Goal: Transaction & Acquisition: Purchase product/service

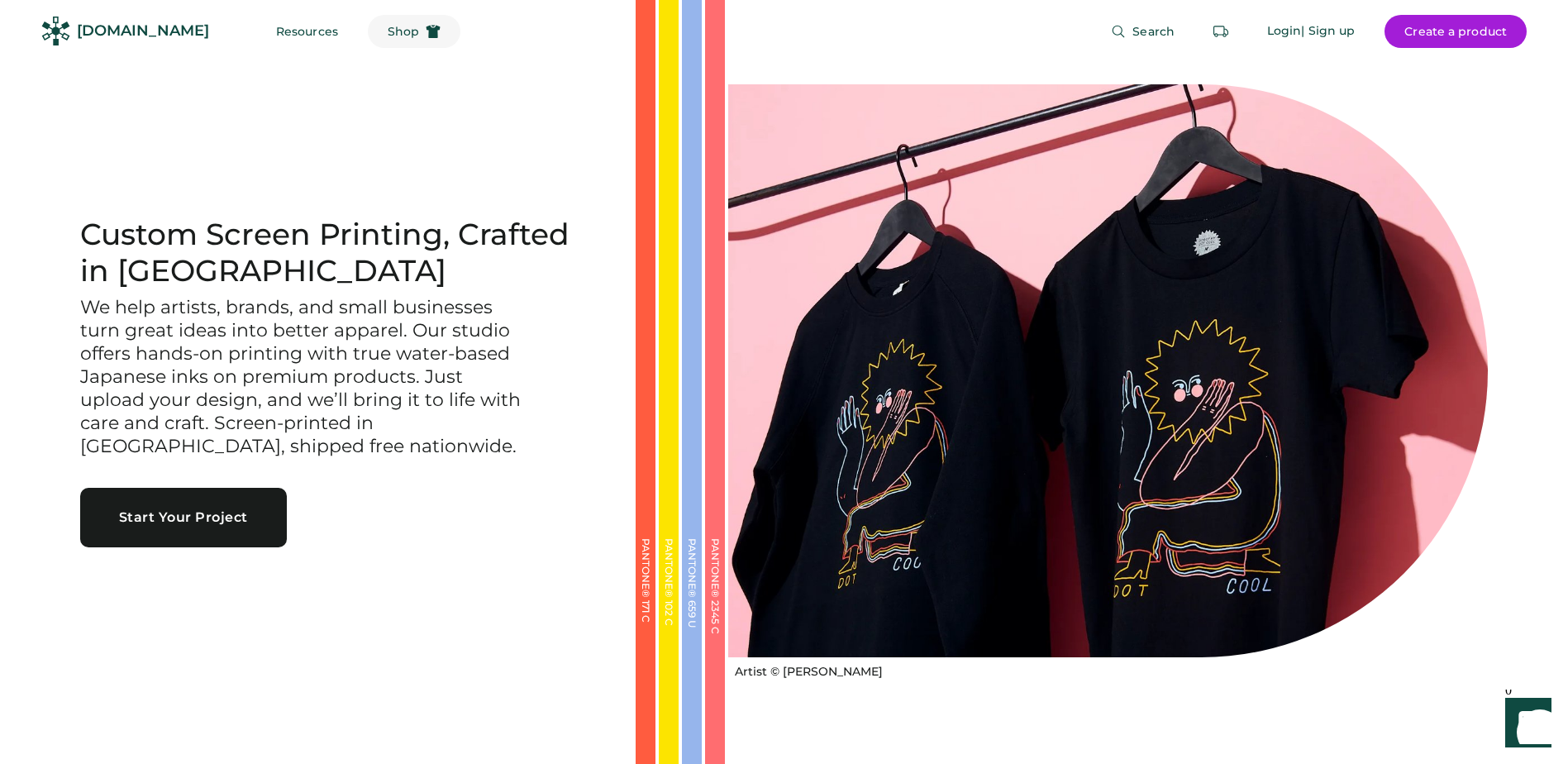
click at [388, 30] on span "Shop" at bounding box center [404, 32] width 31 height 12
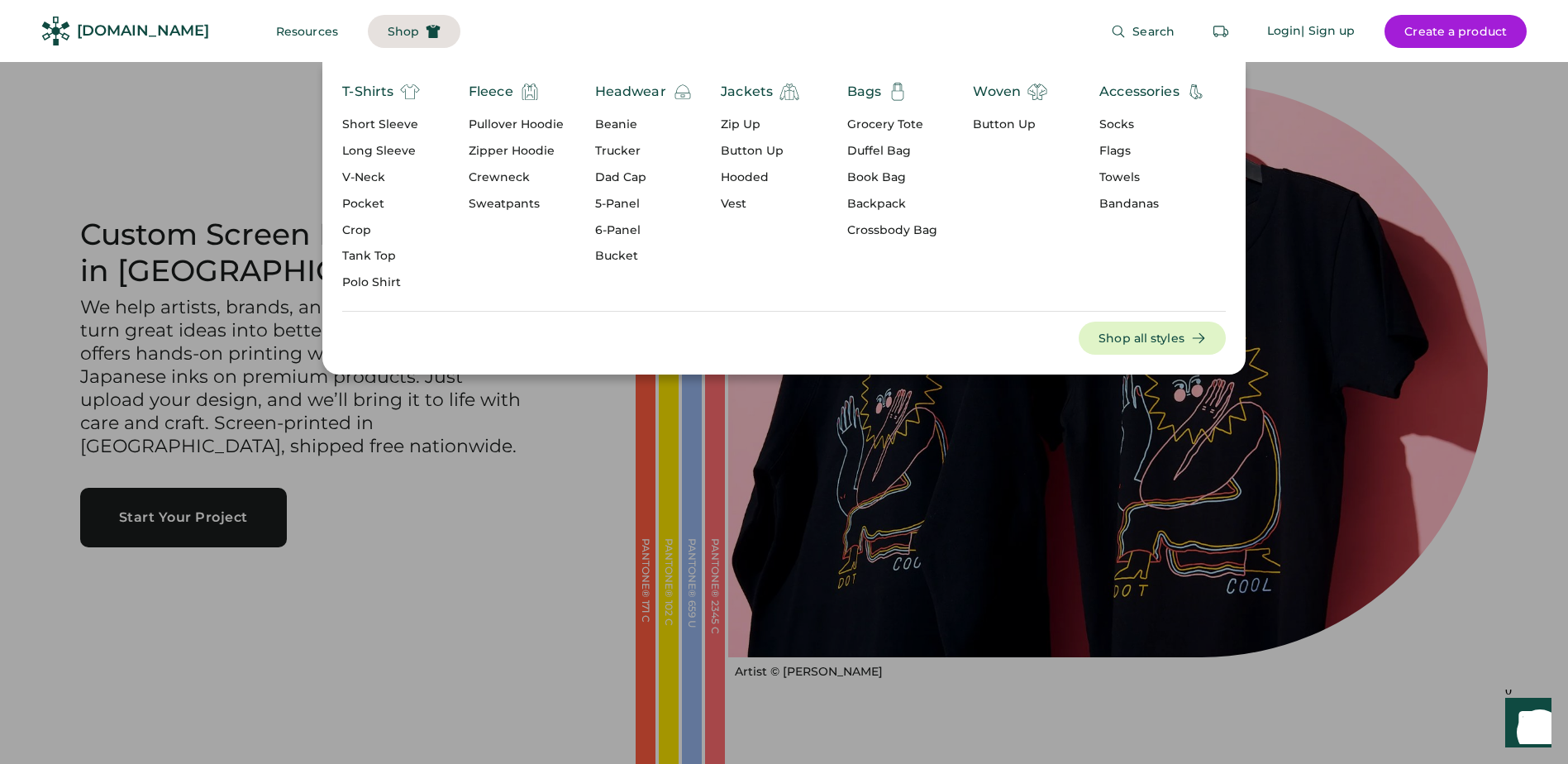
click at [732, 205] on div "Vest" at bounding box center [760, 204] width 79 height 17
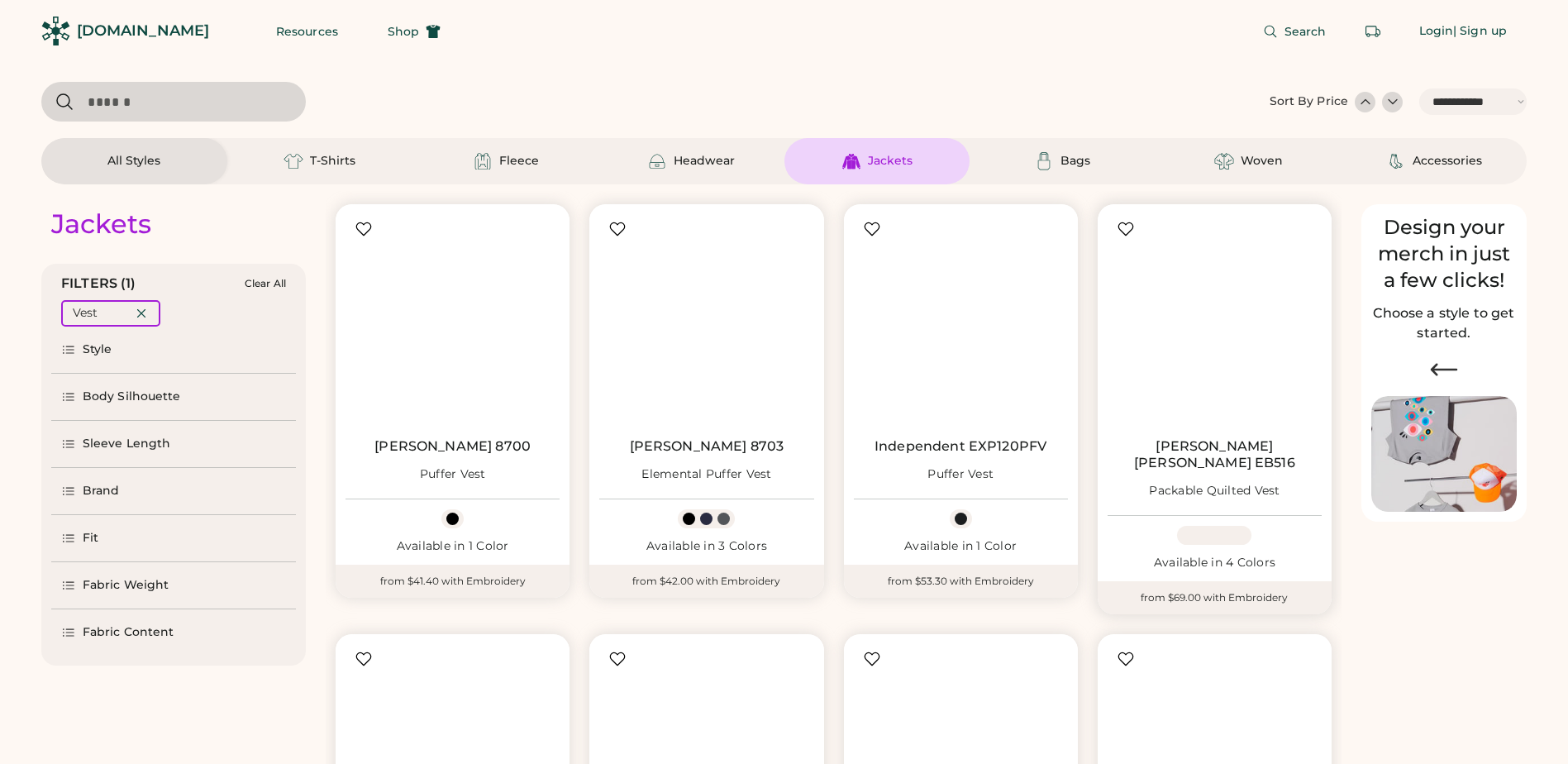
select select "*****"
select select "*"
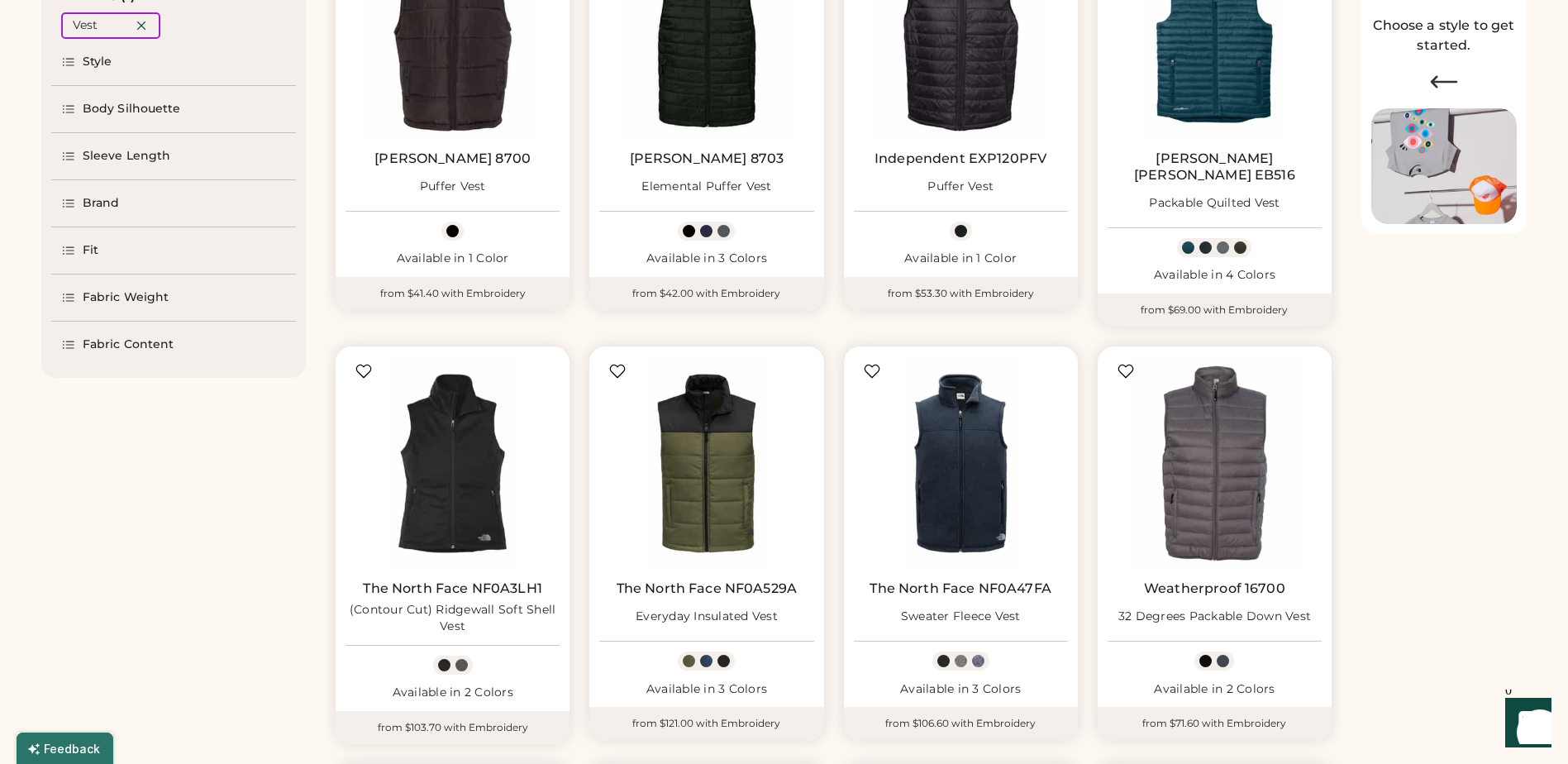
select select "*****"
select select "*"
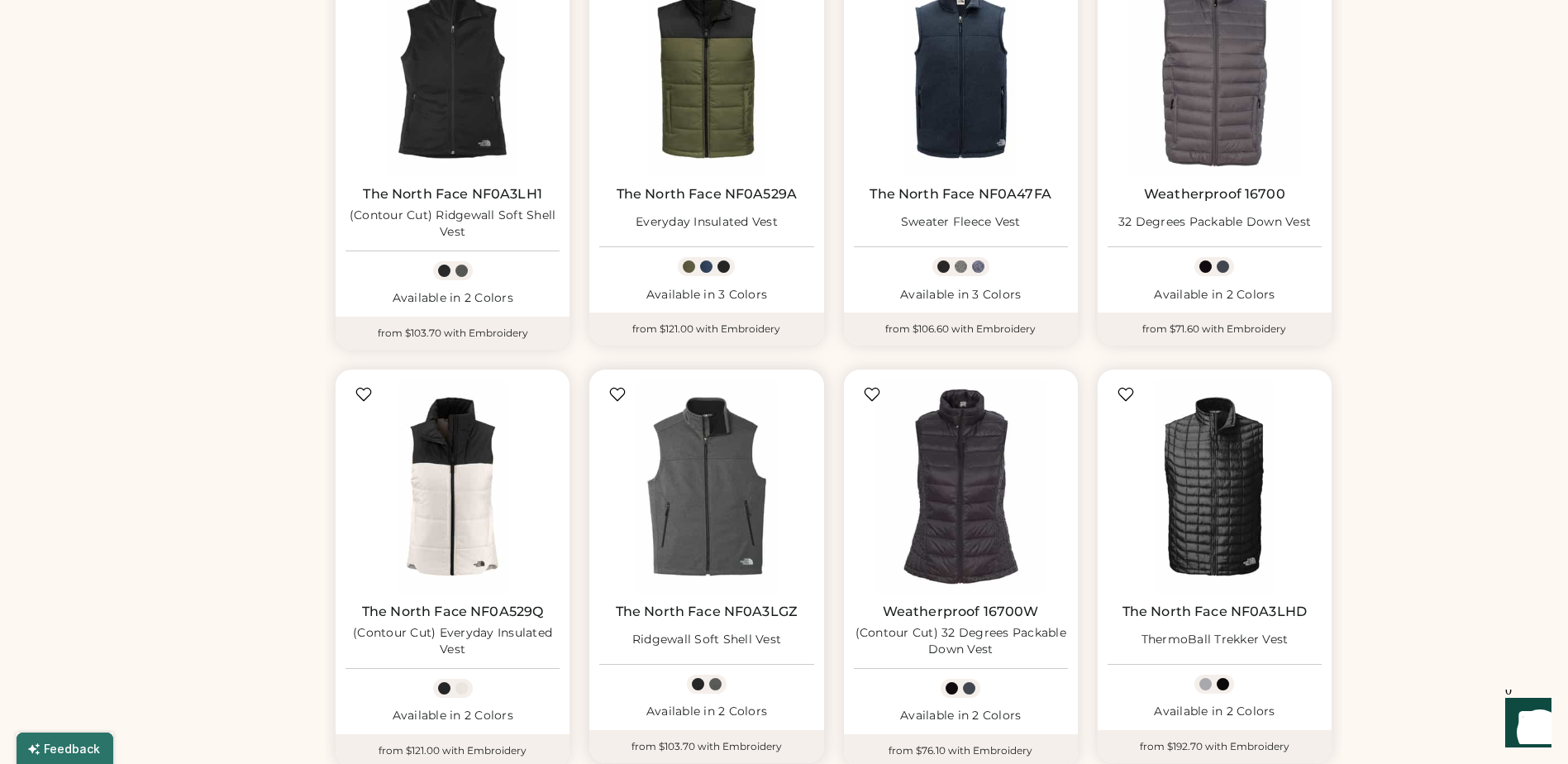
scroll to position [910, 0]
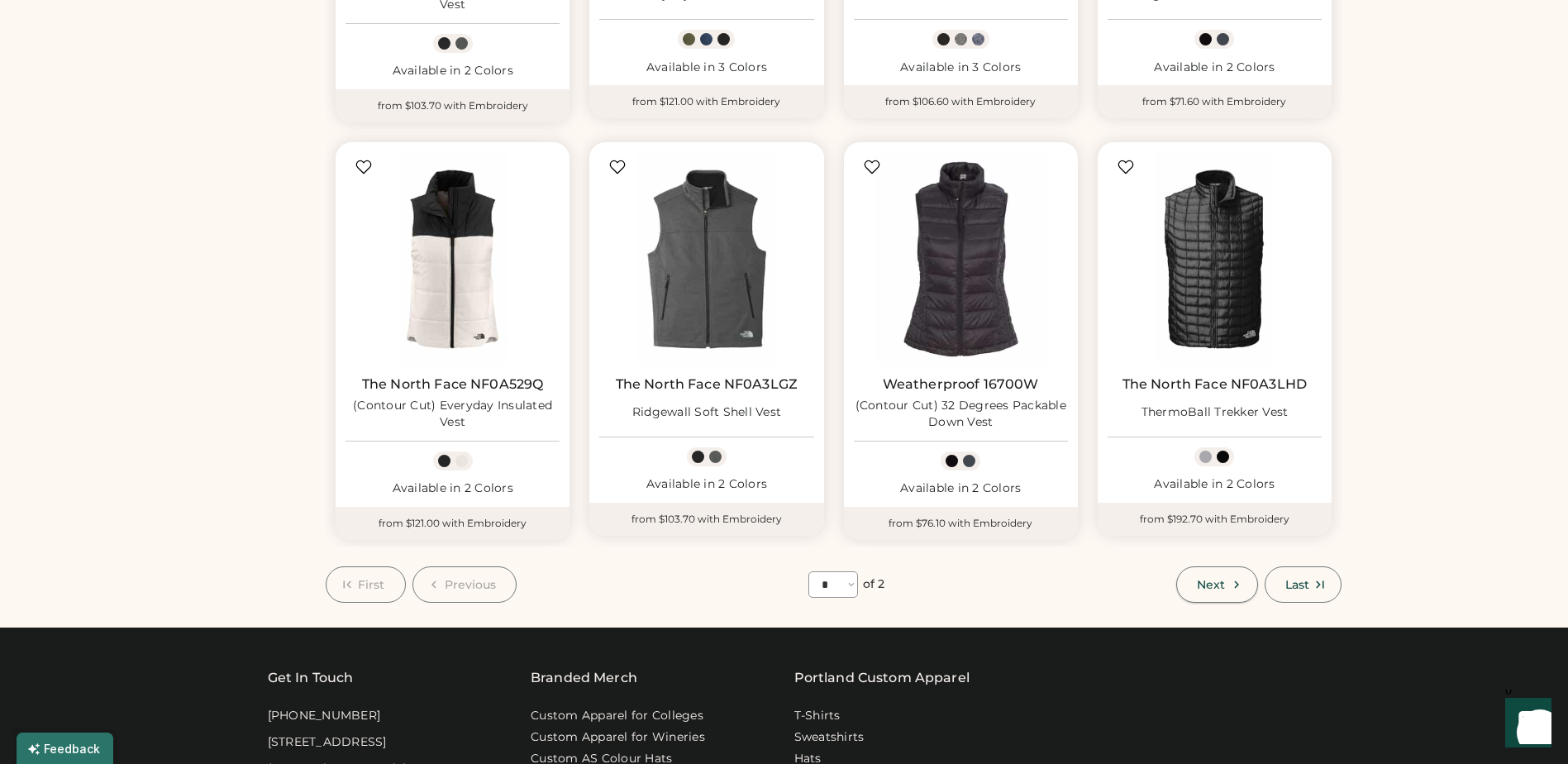
click at [1221, 579] on span "Next" at bounding box center [1211, 585] width 29 height 12
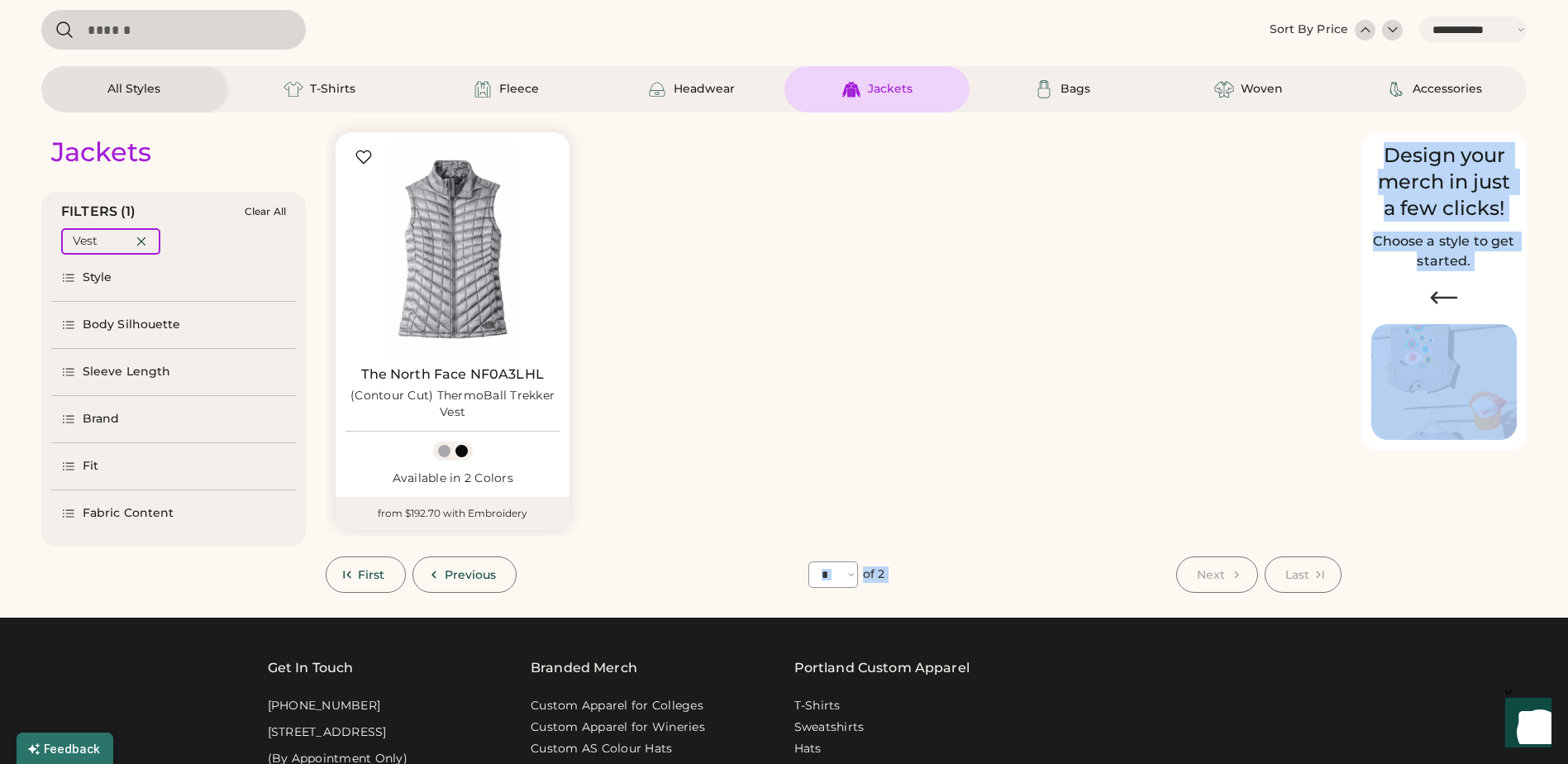
click at [349, 592] on div "**********" at bounding box center [784, 674] width 1568 height 1493
drag, startPoint x: 349, startPoint y: 592, endPoint x: 348, endPoint y: 576, distance: 16.0
click at [348, 576] on use at bounding box center [347, 575] width 8 height 8
select select "*"
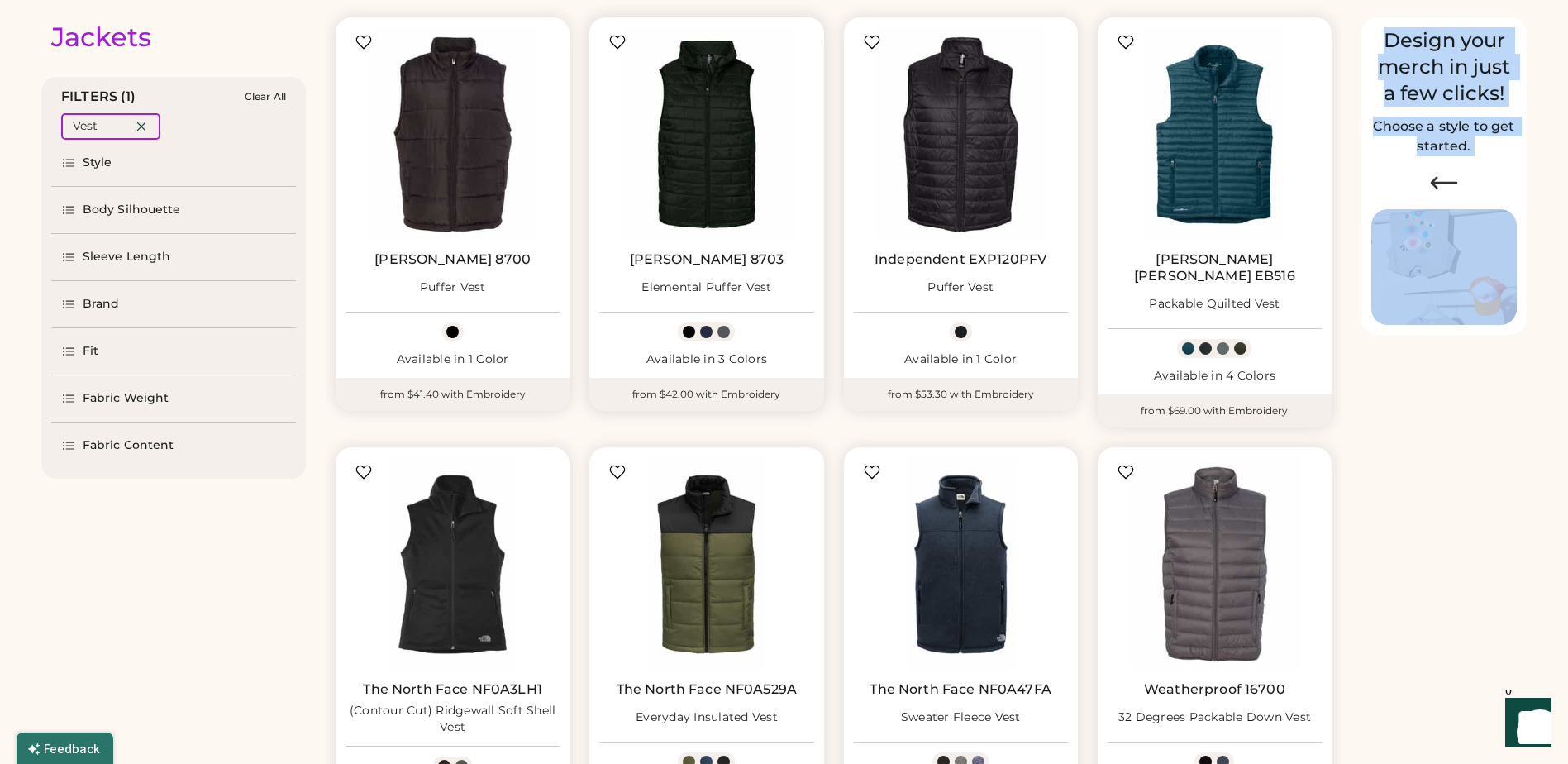
scroll to position [320, 0]
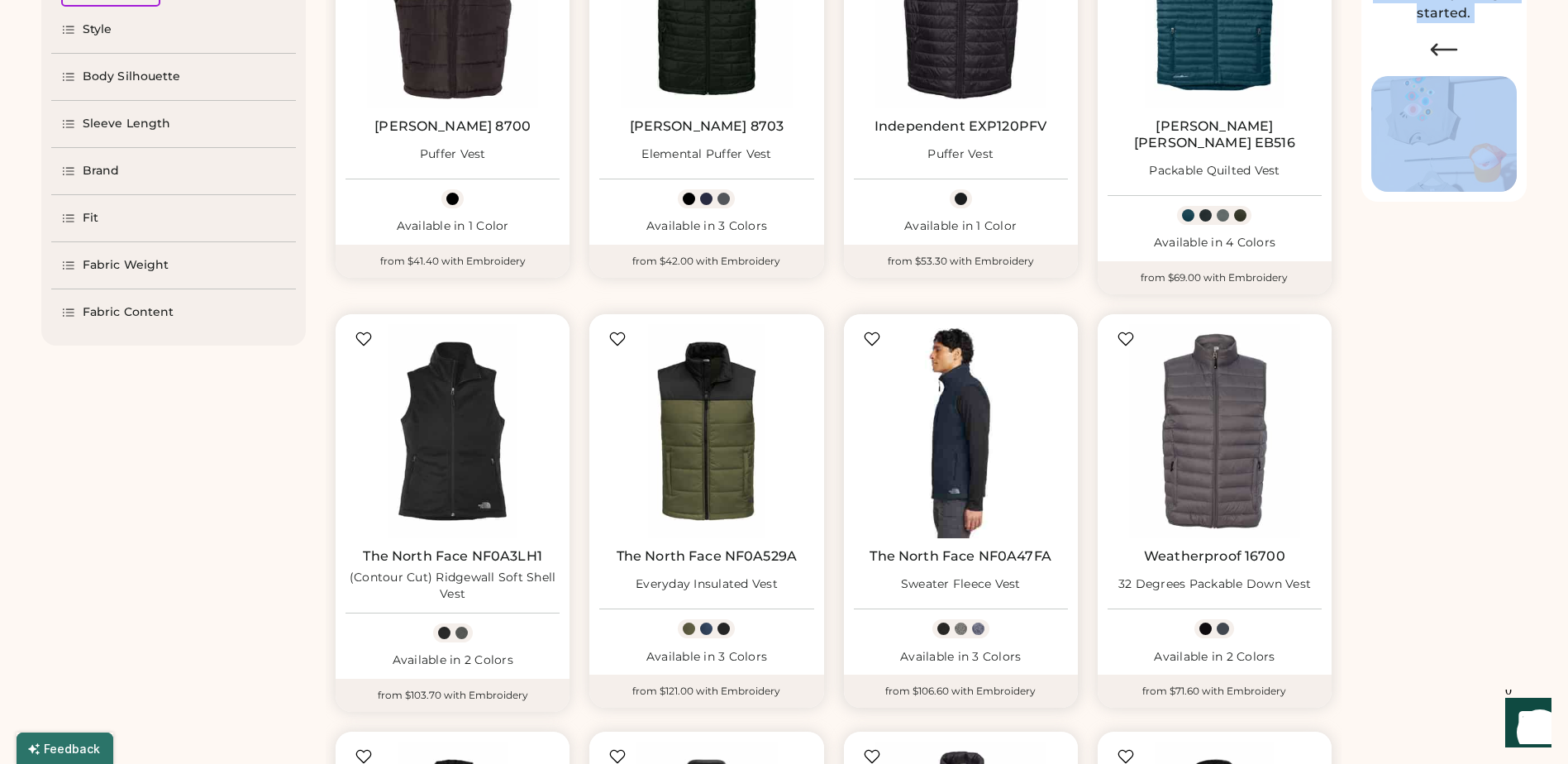
click at [966, 451] on img at bounding box center [962, 431] width 215 height 215
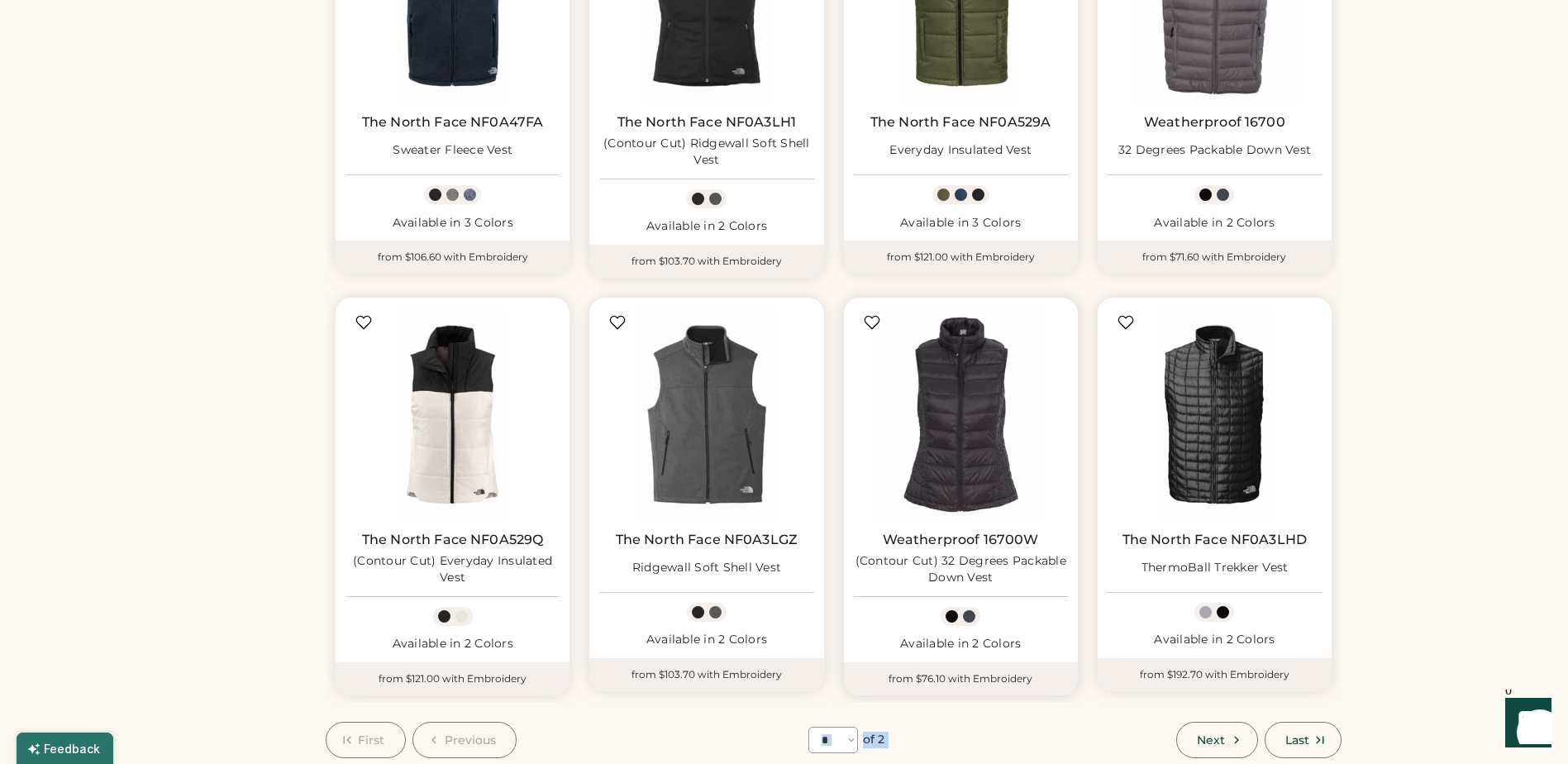
scroll to position [816, 0]
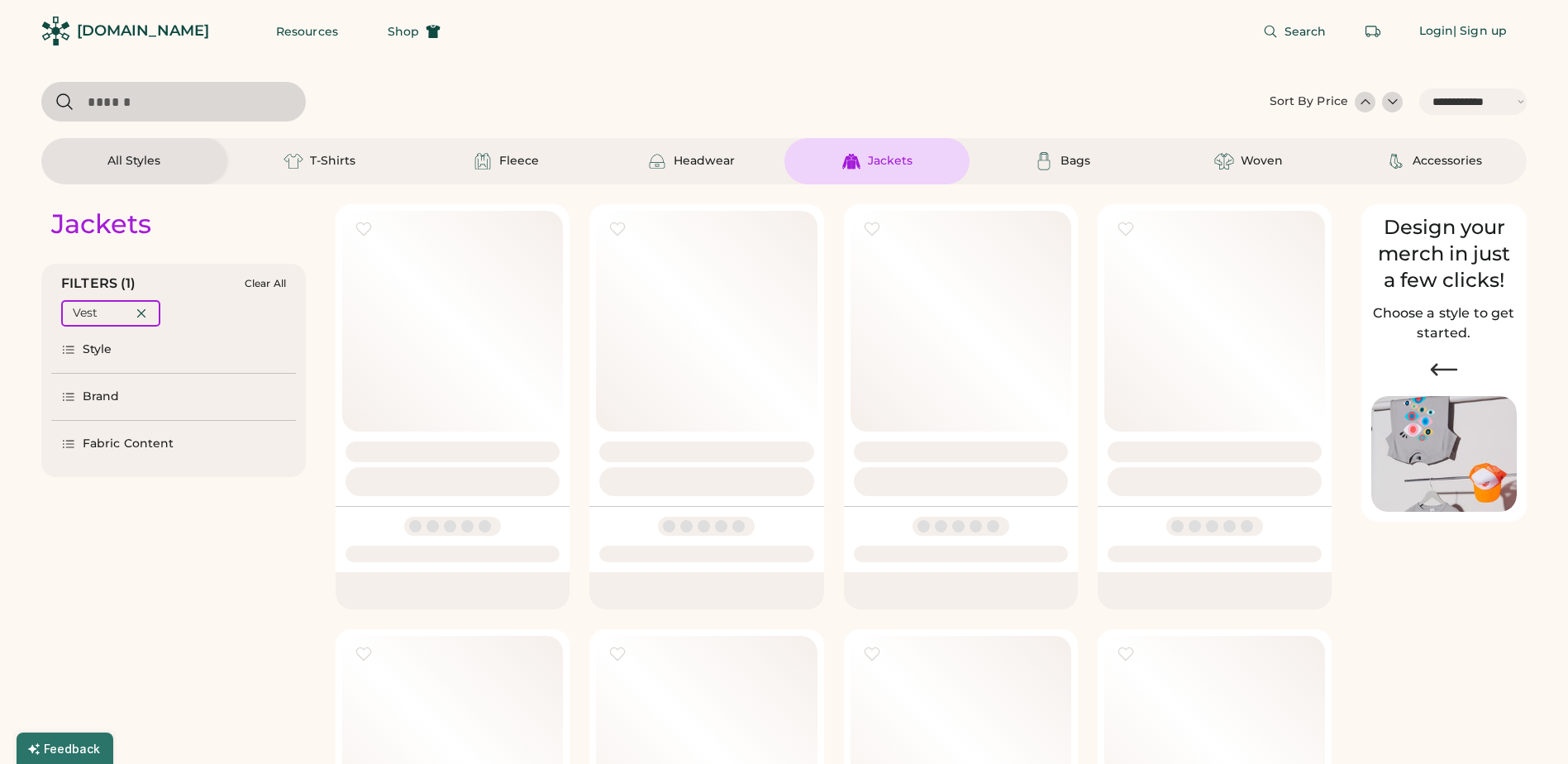
select select "*****"
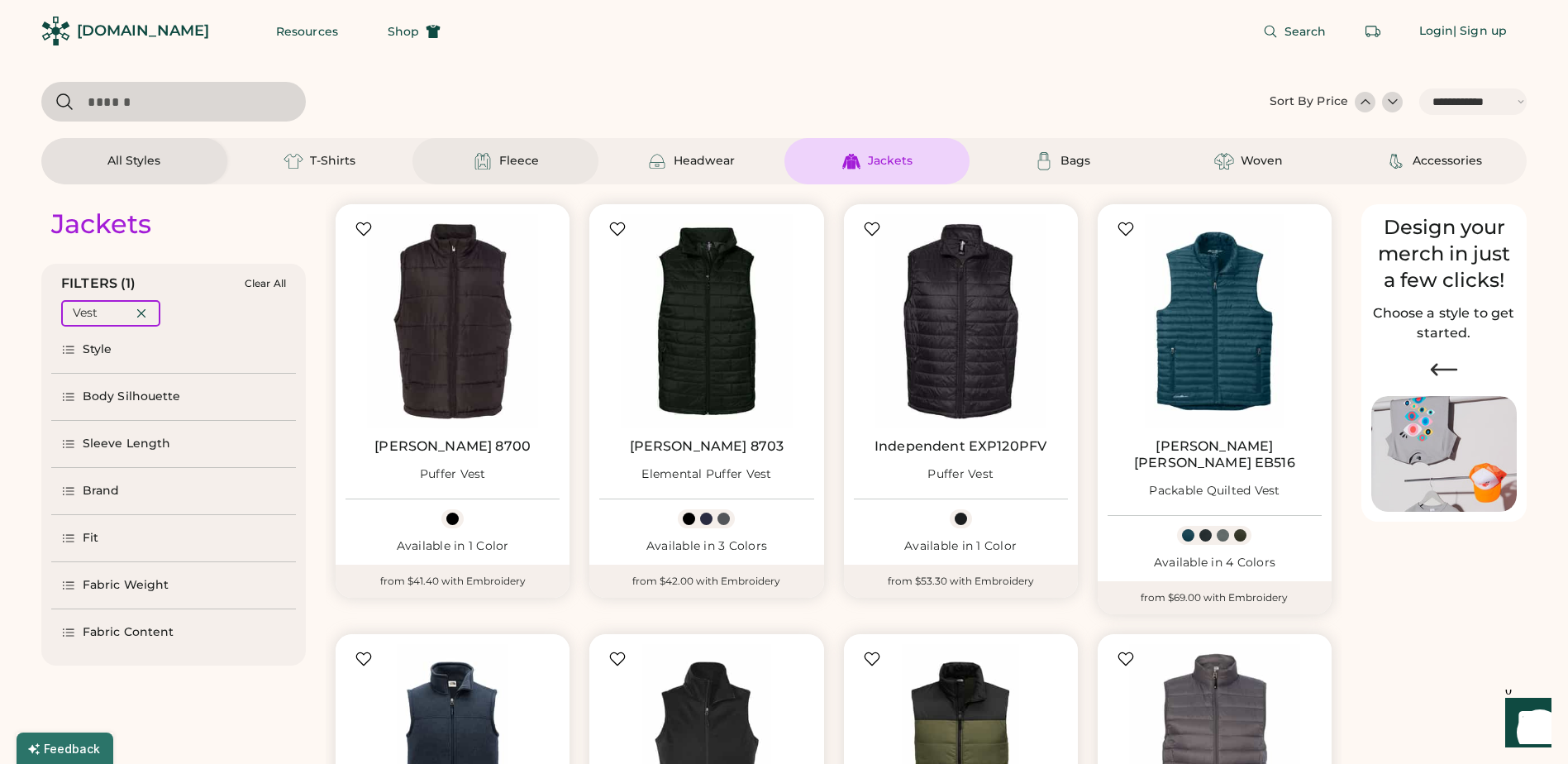
click at [534, 155] on div "Fleece" at bounding box center [519, 160] width 39 height 17
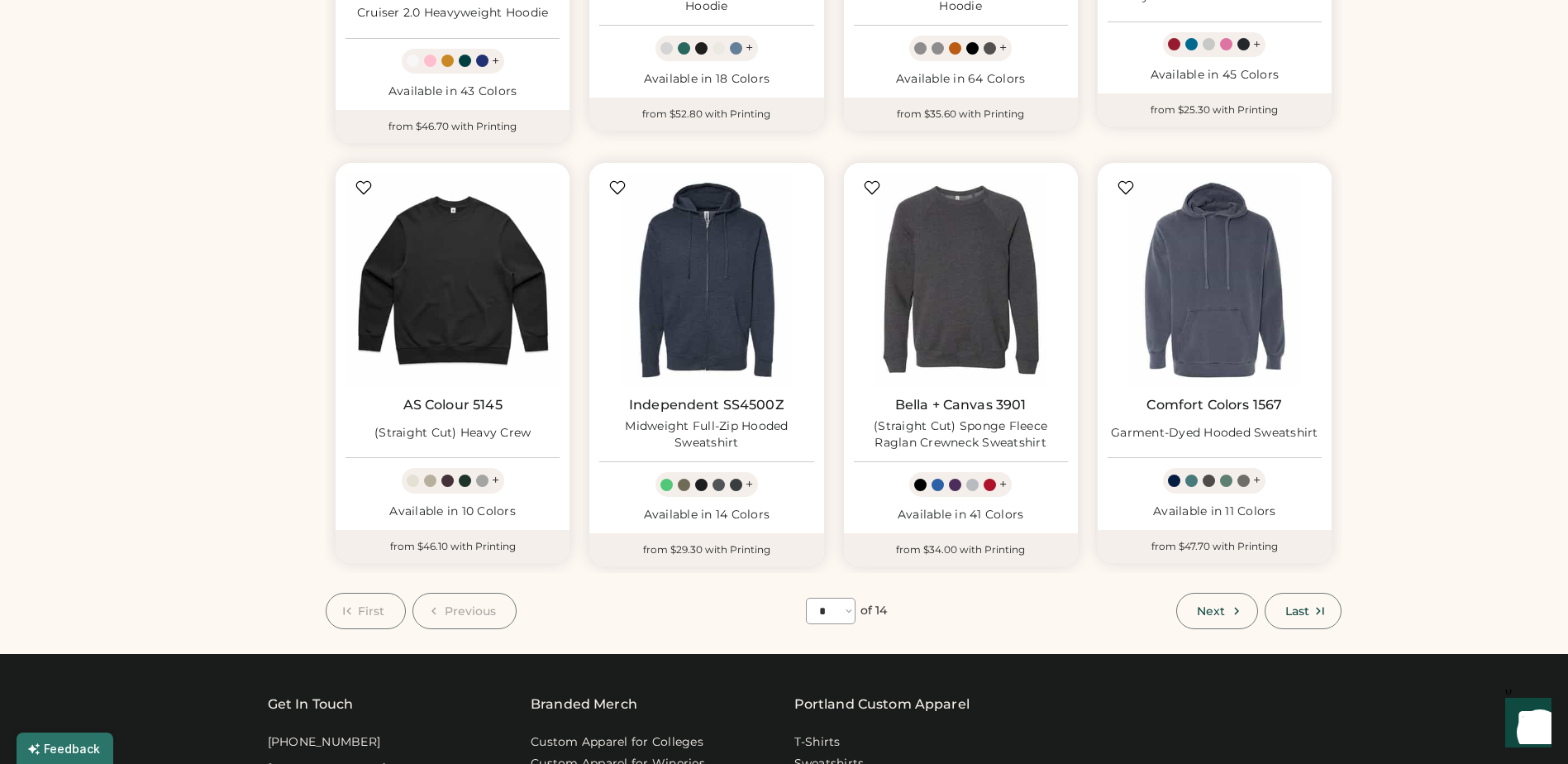
scroll to position [992, 0]
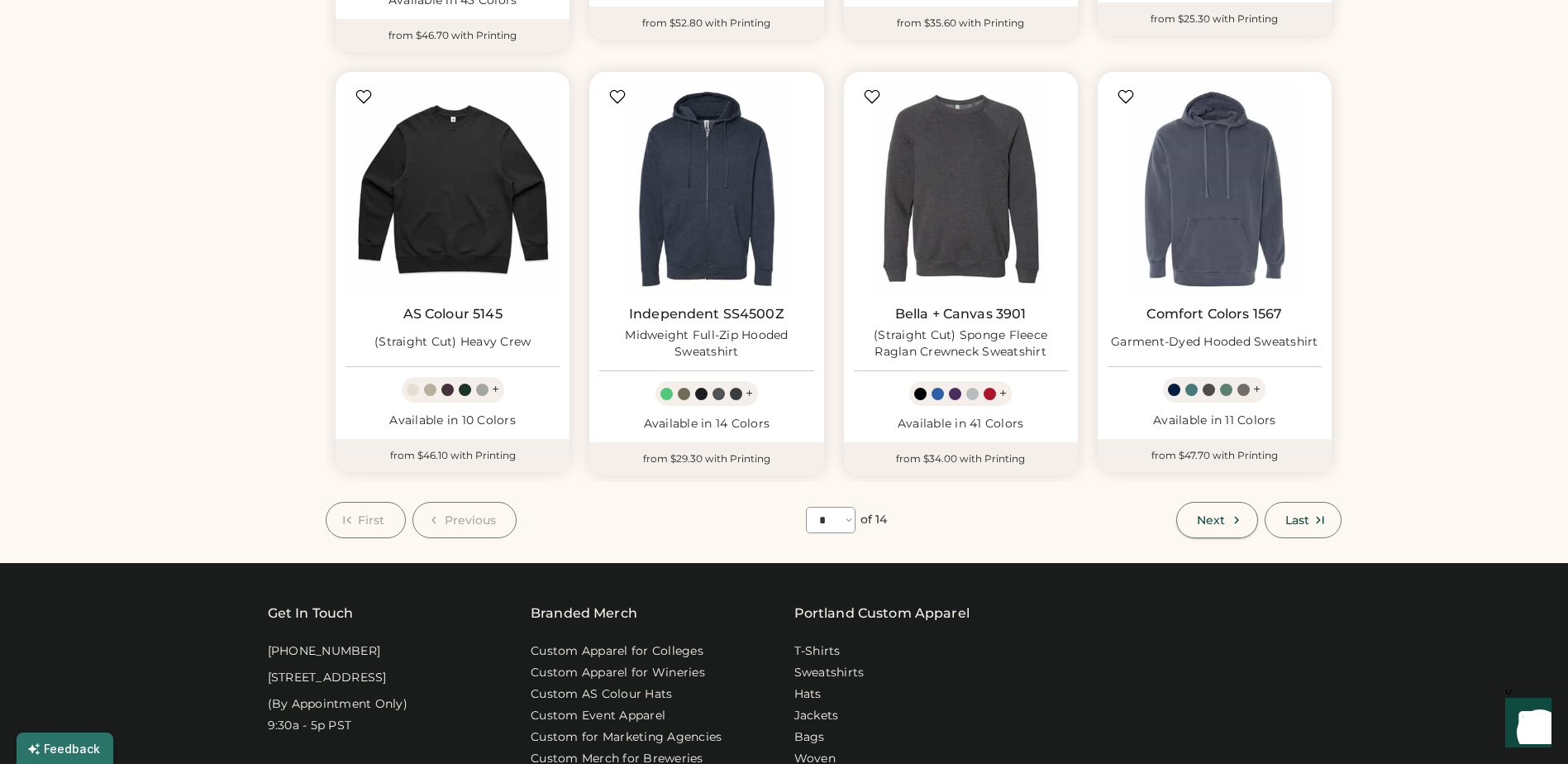
click at [1229, 513] on icon at bounding box center [1236, 520] width 15 height 15
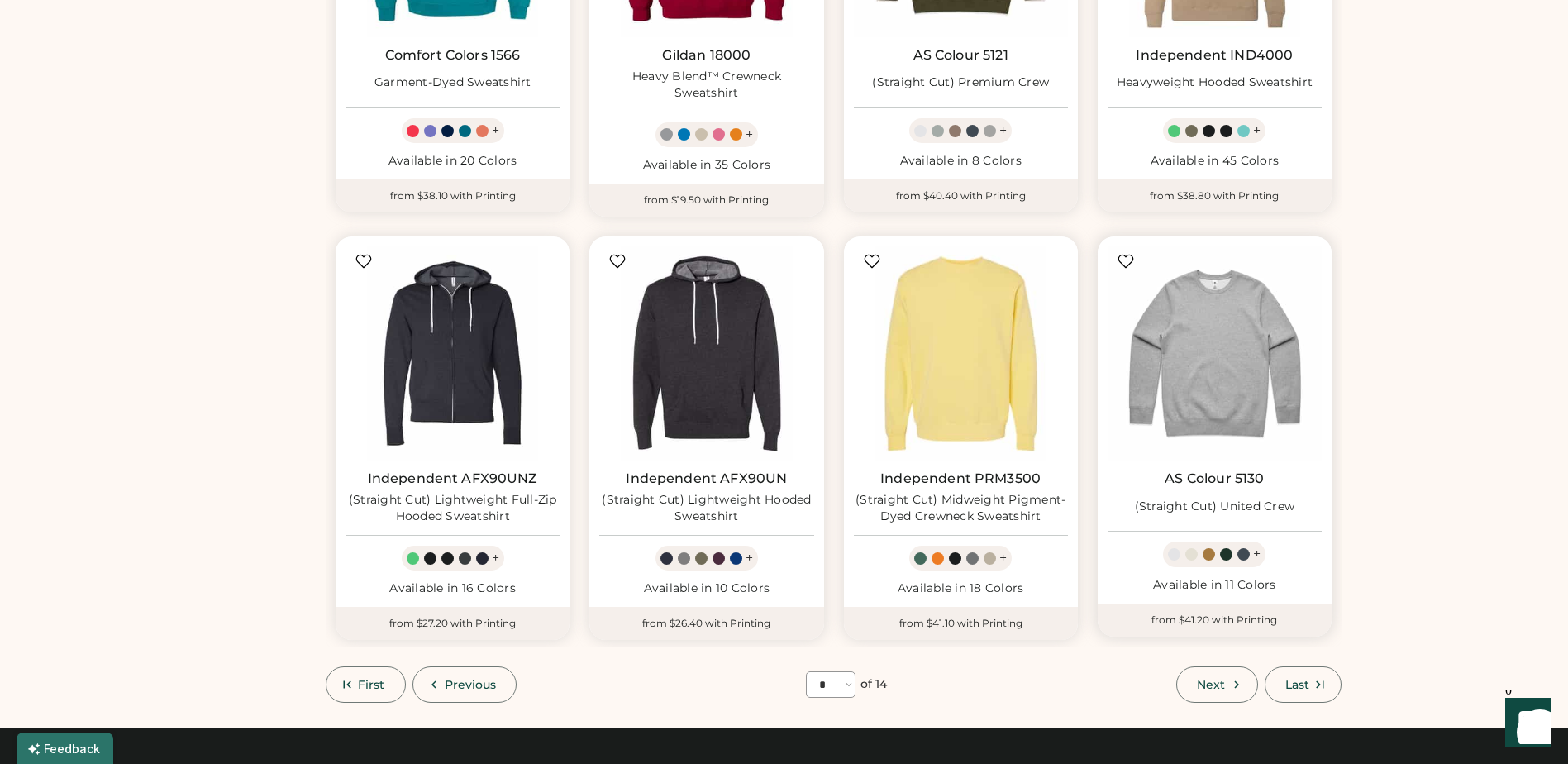
scroll to position [816, 0]
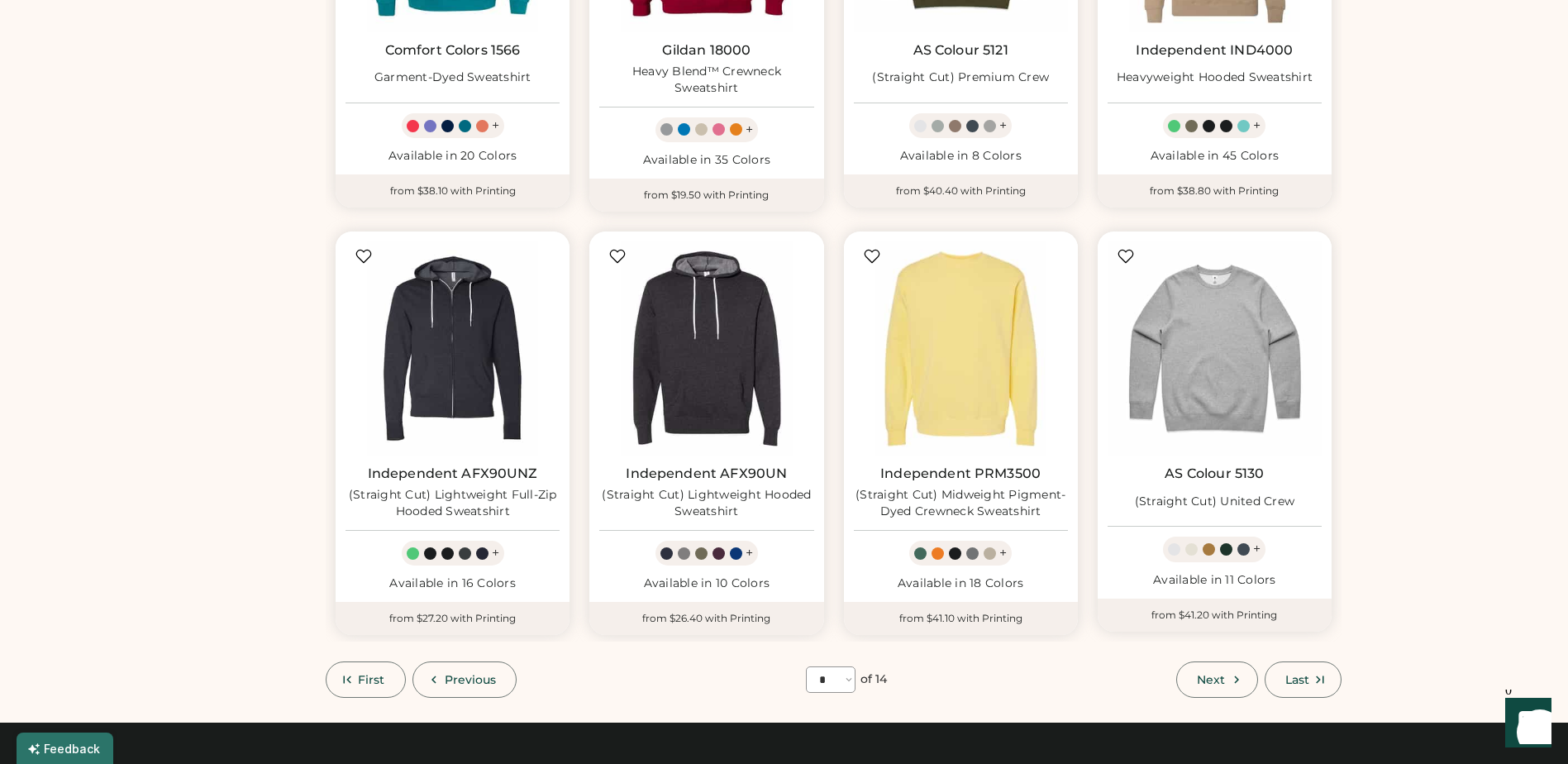
click at [1217, 681] on span "Next" at bounding box center [1211, 680] width 29 height 12
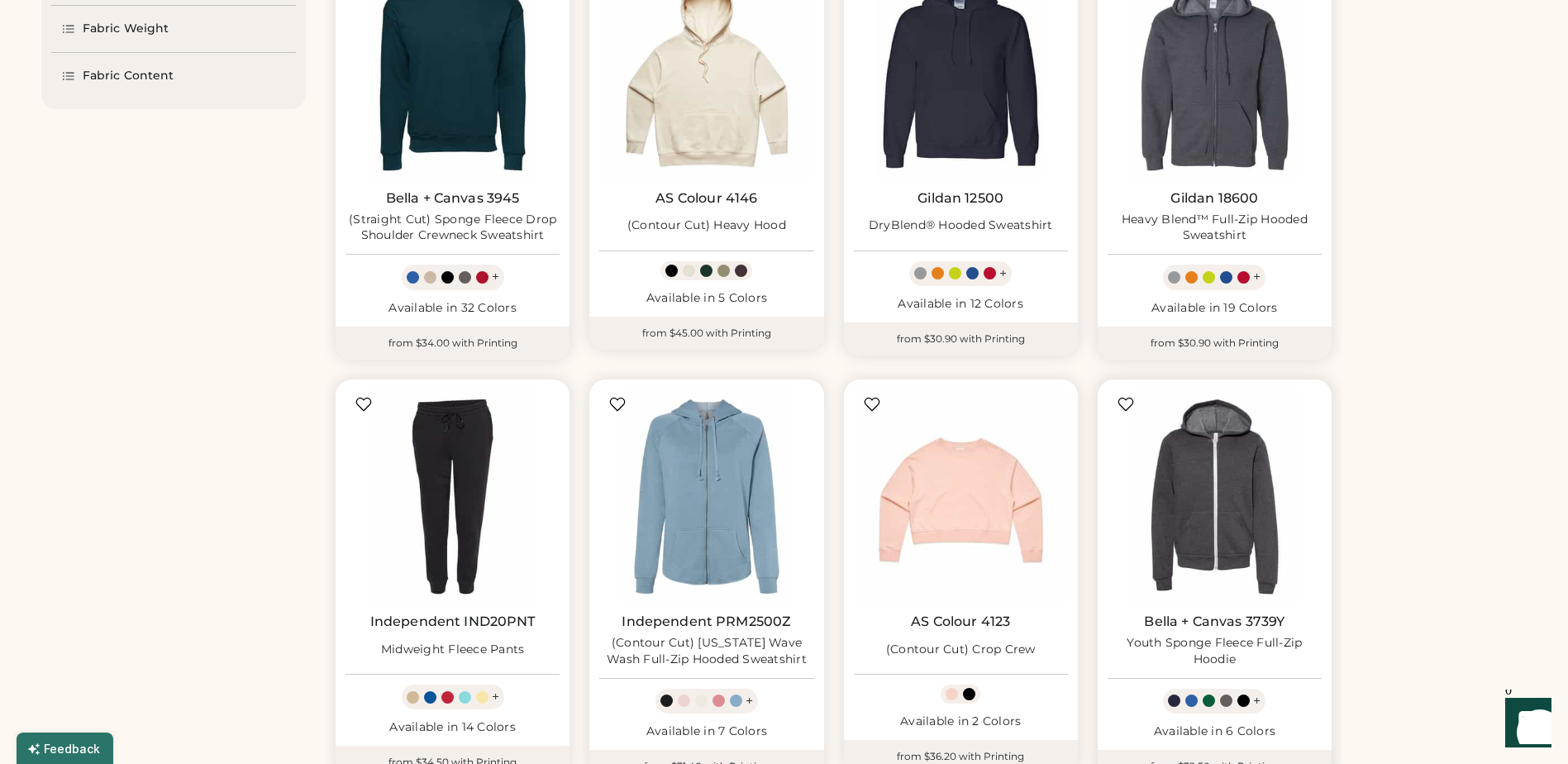
scroll to position [816, 0]
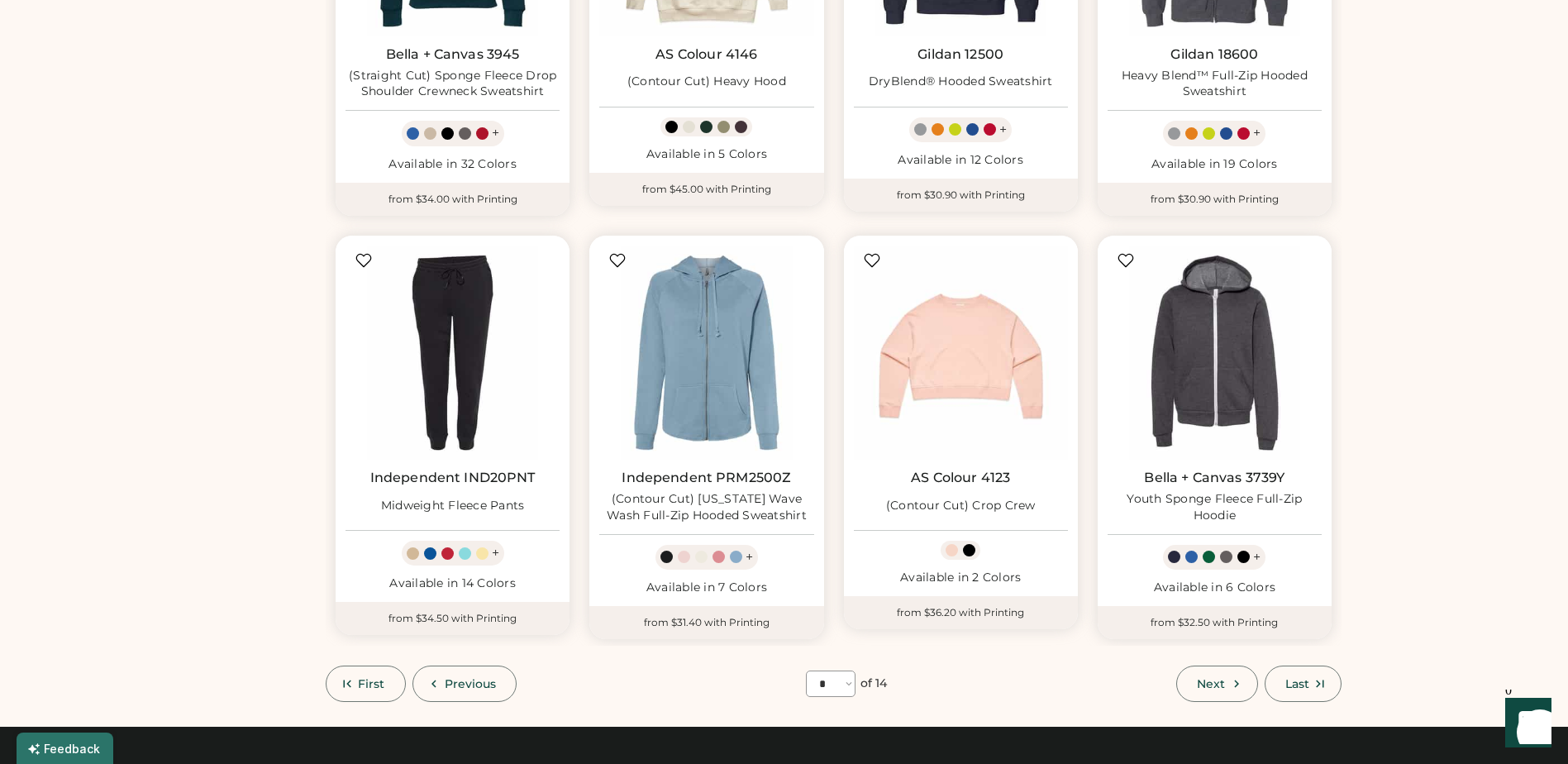
click at [1237, 679] on icon at bounding box center [1236, 683] width 15 height 15
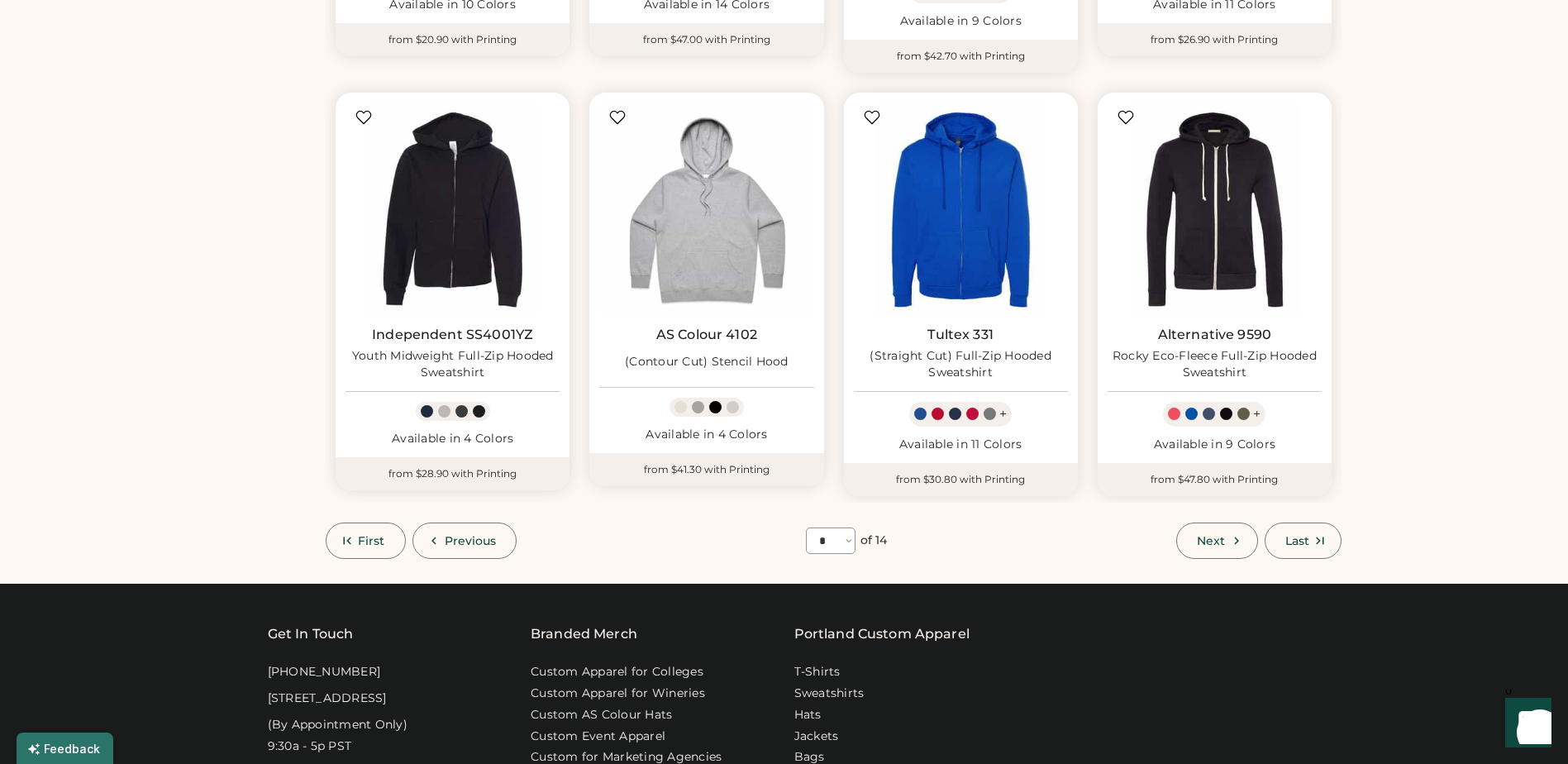
scroll to position [1064, 0]
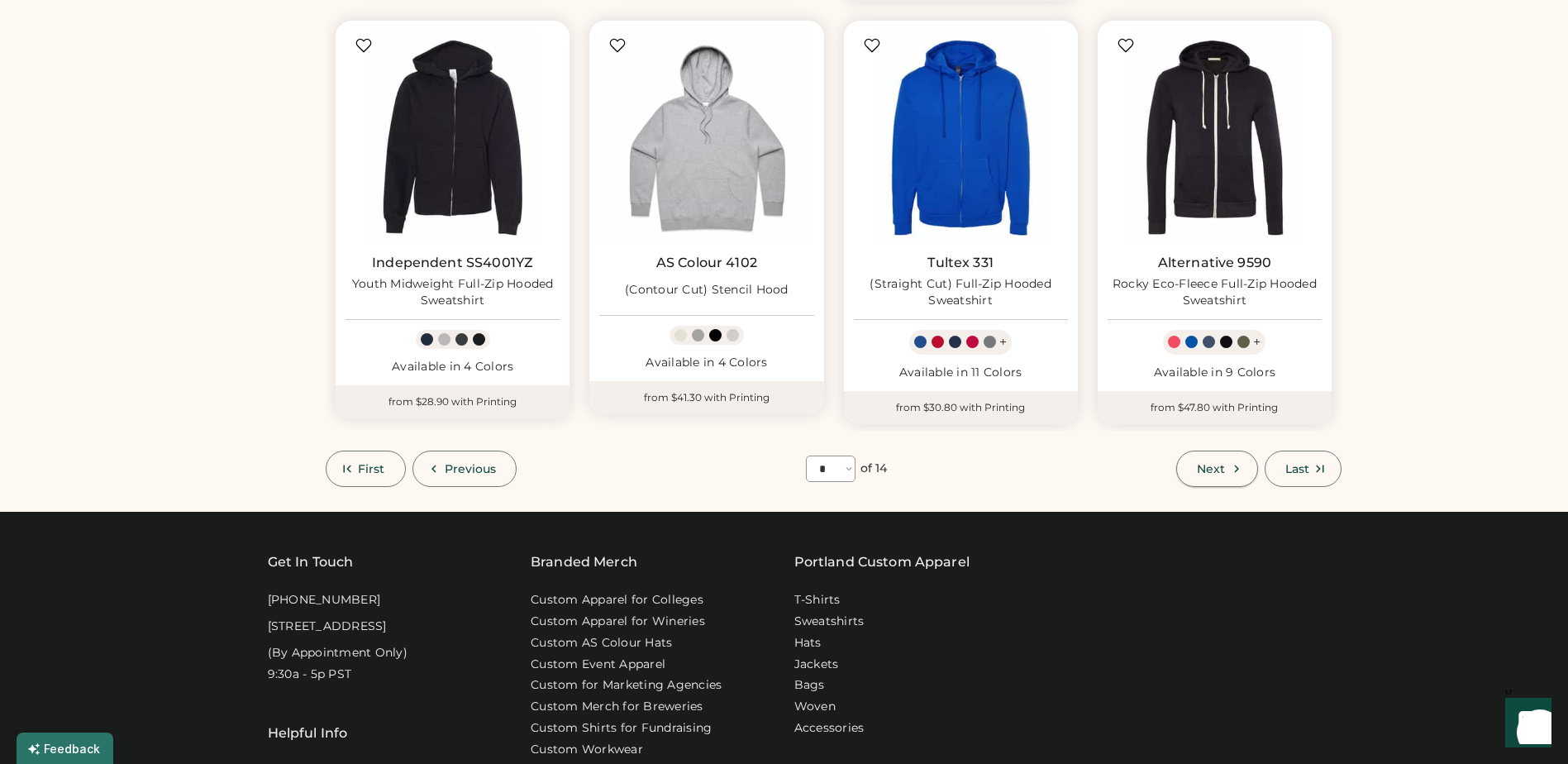
click at [1225, 463] on span "Next" at bounding box center [1211, 469] width 29 height 12
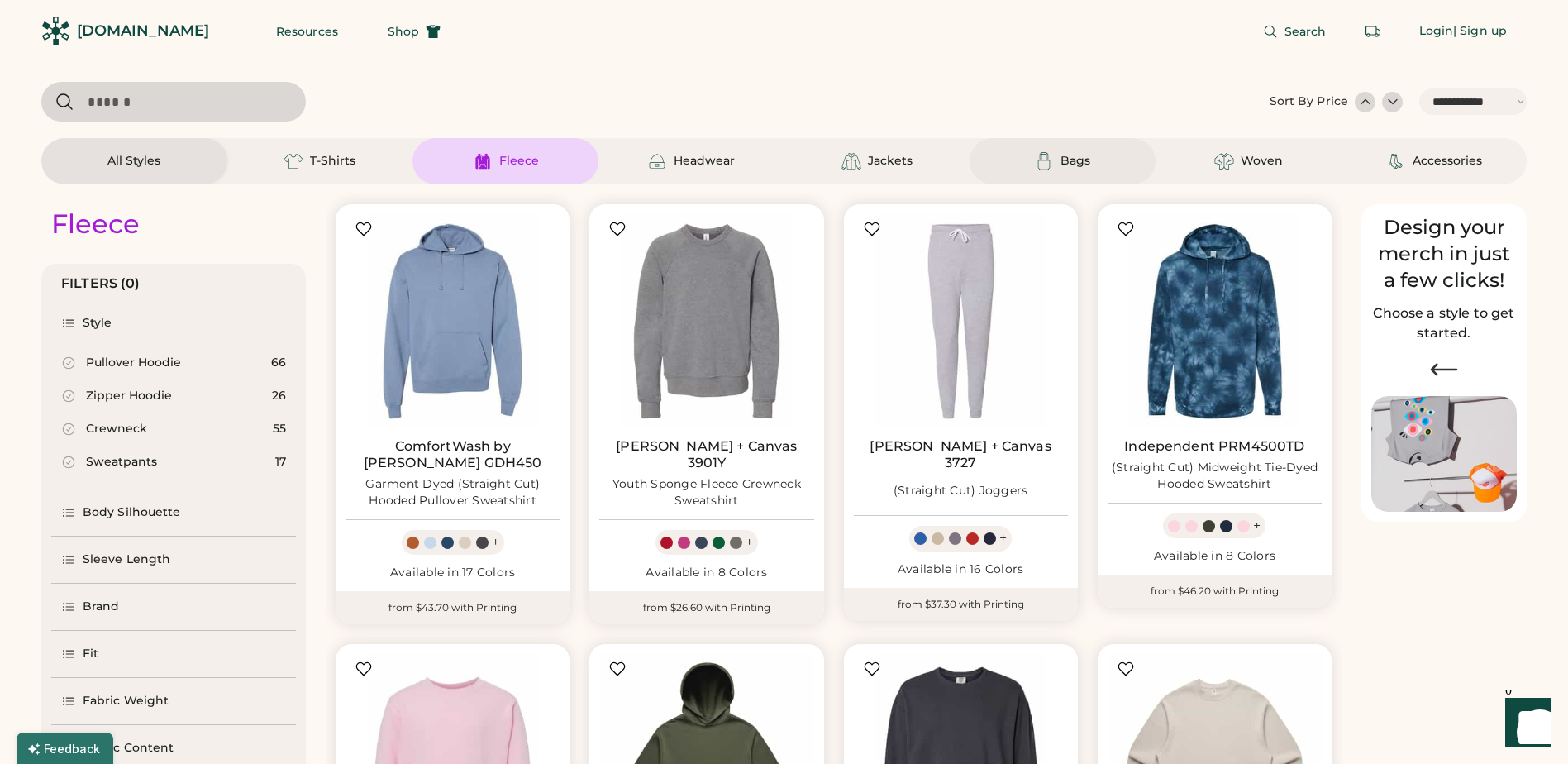
click at [1051, 163] on img at bounding box center [1044, 161] width 20 height 20
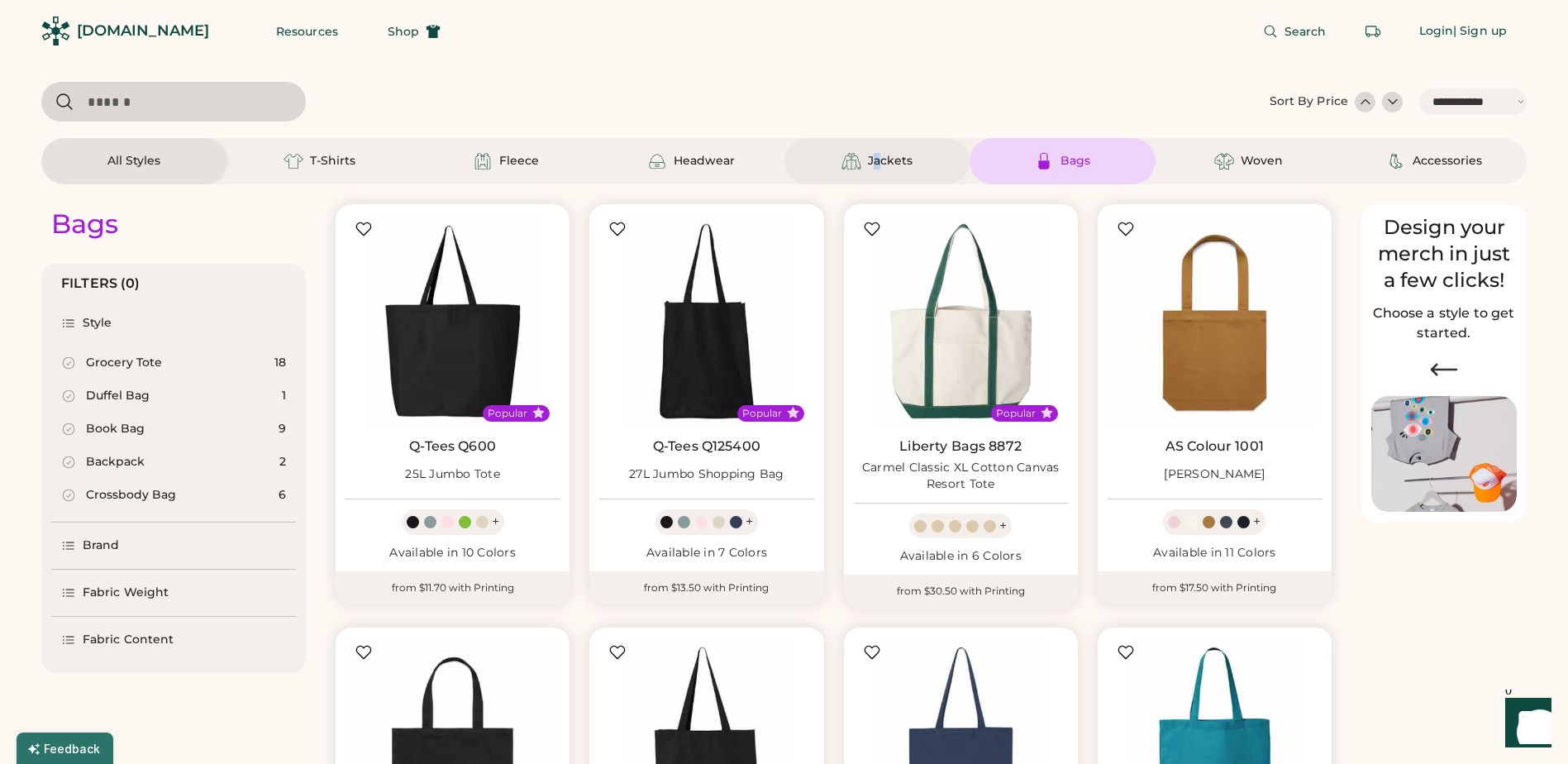
click at [883, 163] on div "Jackets" at bounding box center [890, 160] width 44 height 17
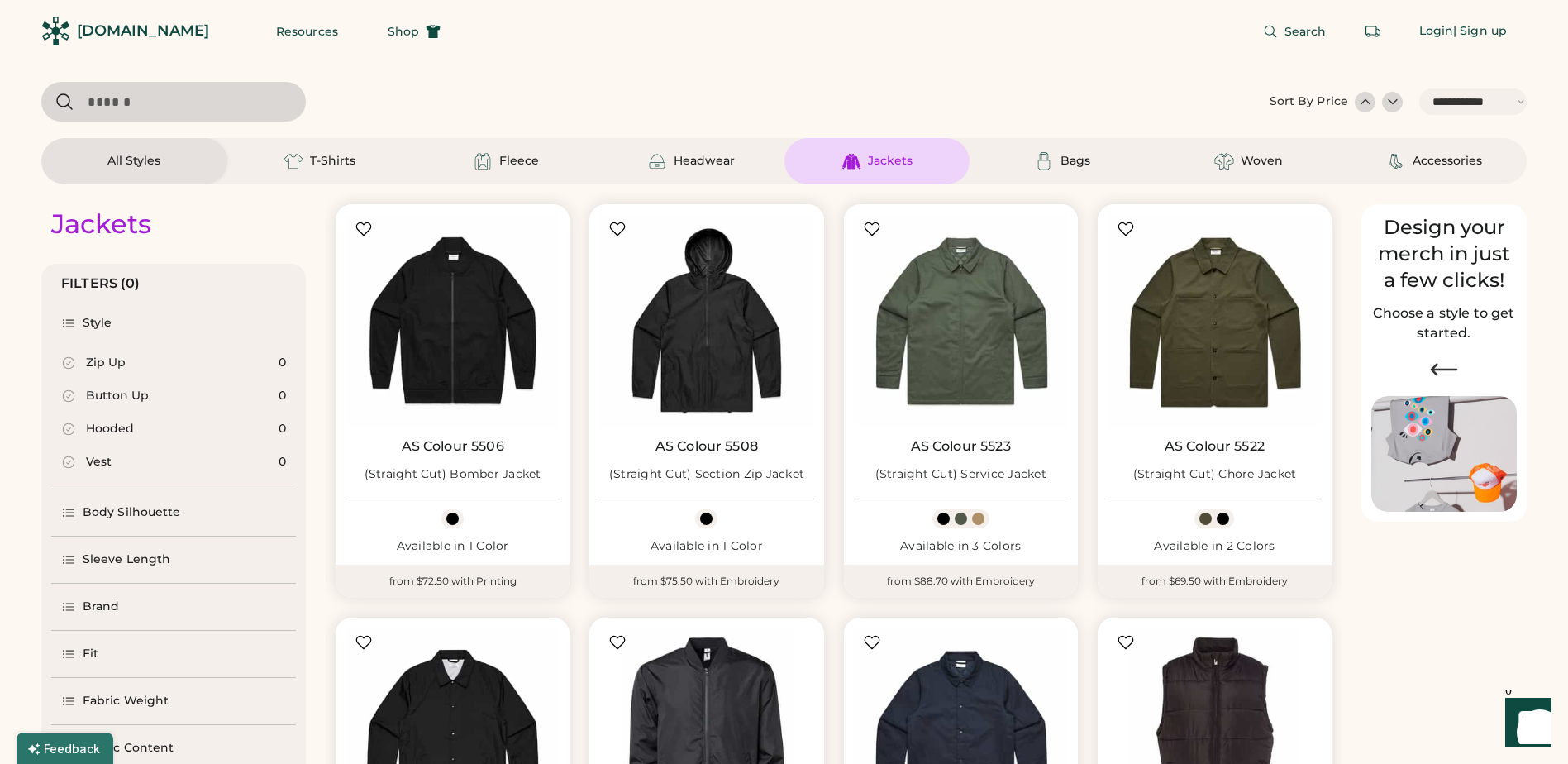
drag, startPoint x: 883, startPoint y: 163, endPoint x: 889, endPoint y: 171, distance: 10.0
click at [889, 171] on div "Jackets" at bounding box center [877, 160] width 186 height 46
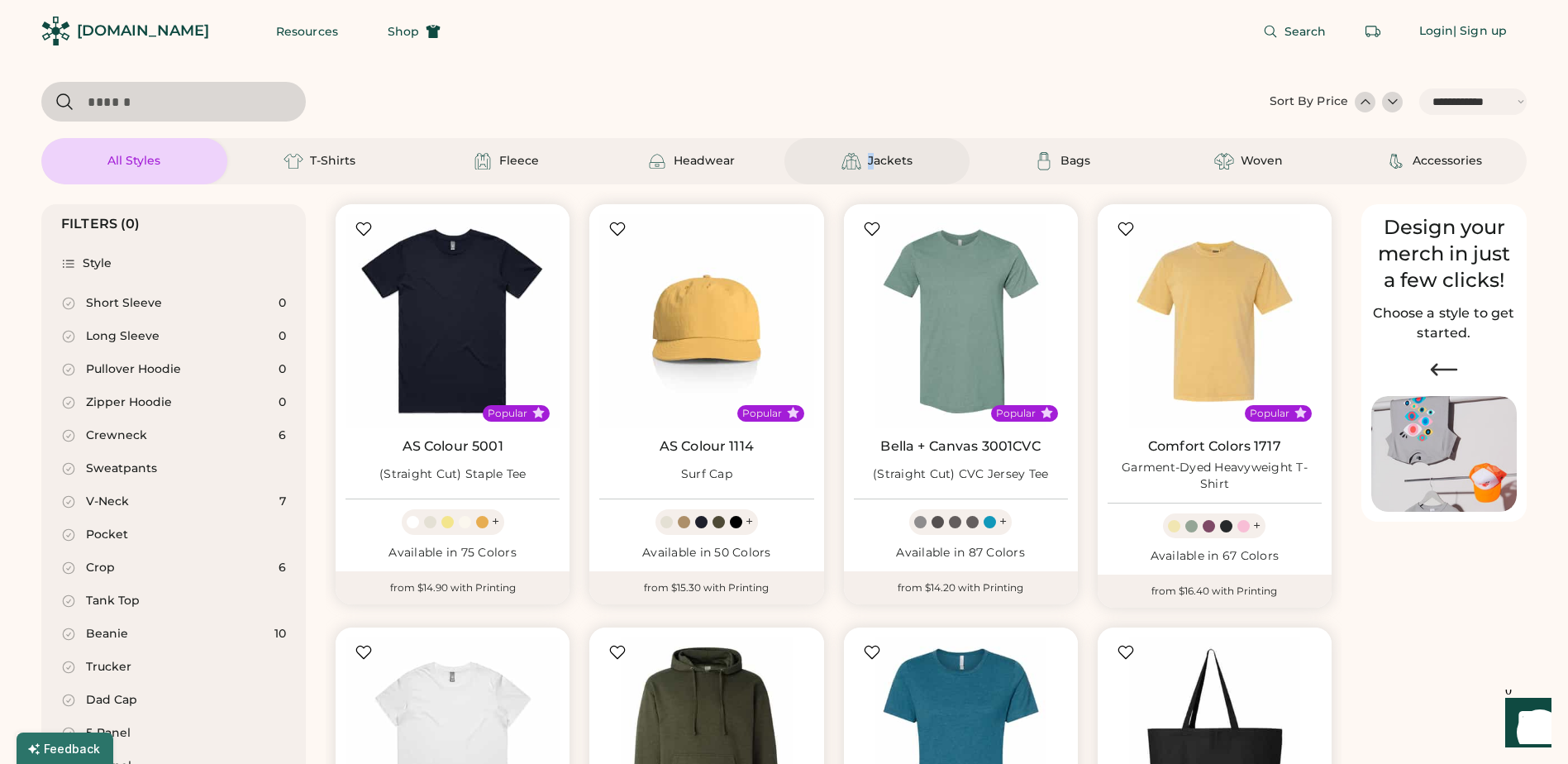
click at [874, 164] on div "Jackets" at bounding box center [890, 160] width 44 height 17
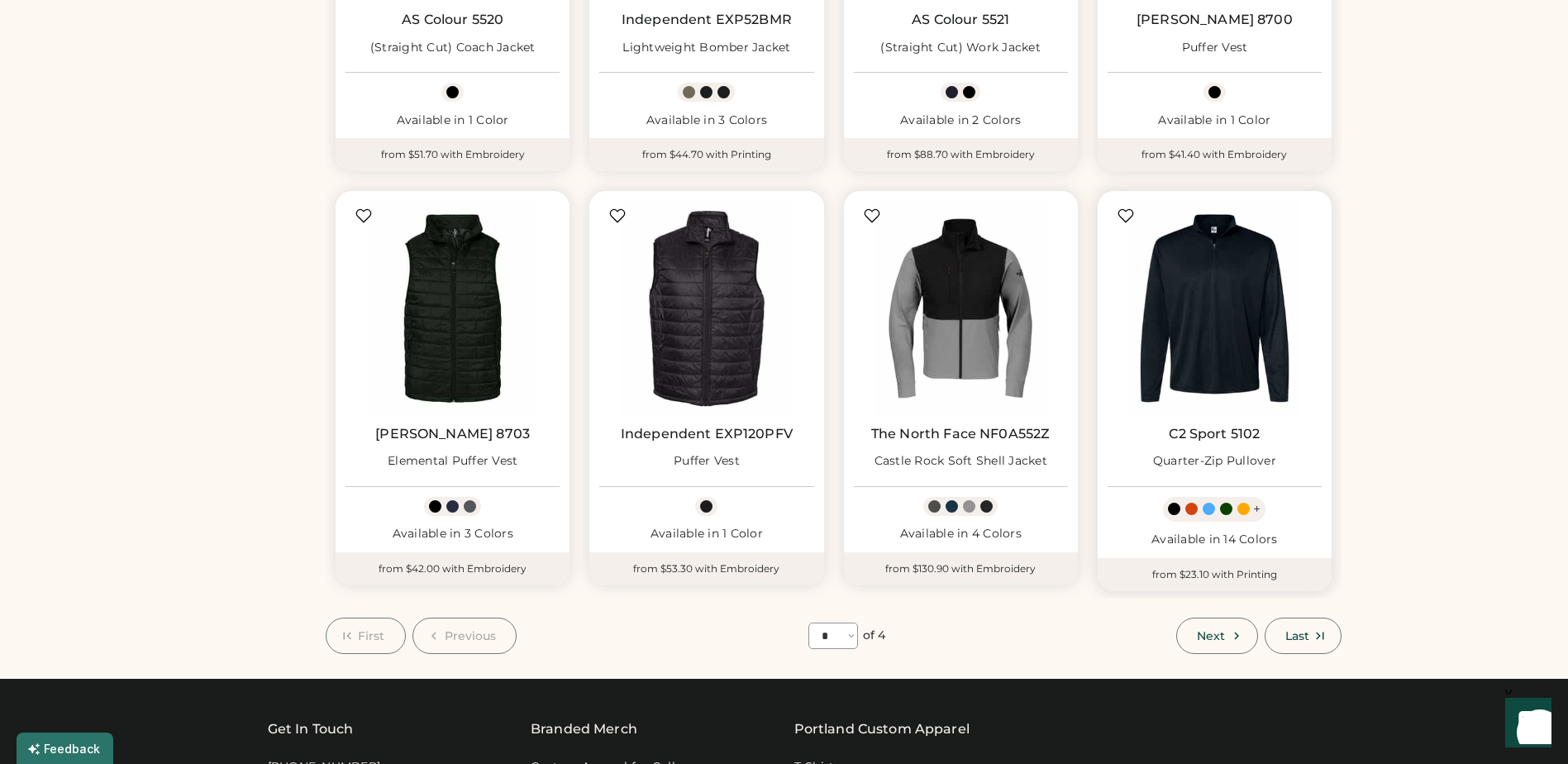
scroll to position [1075, 0]
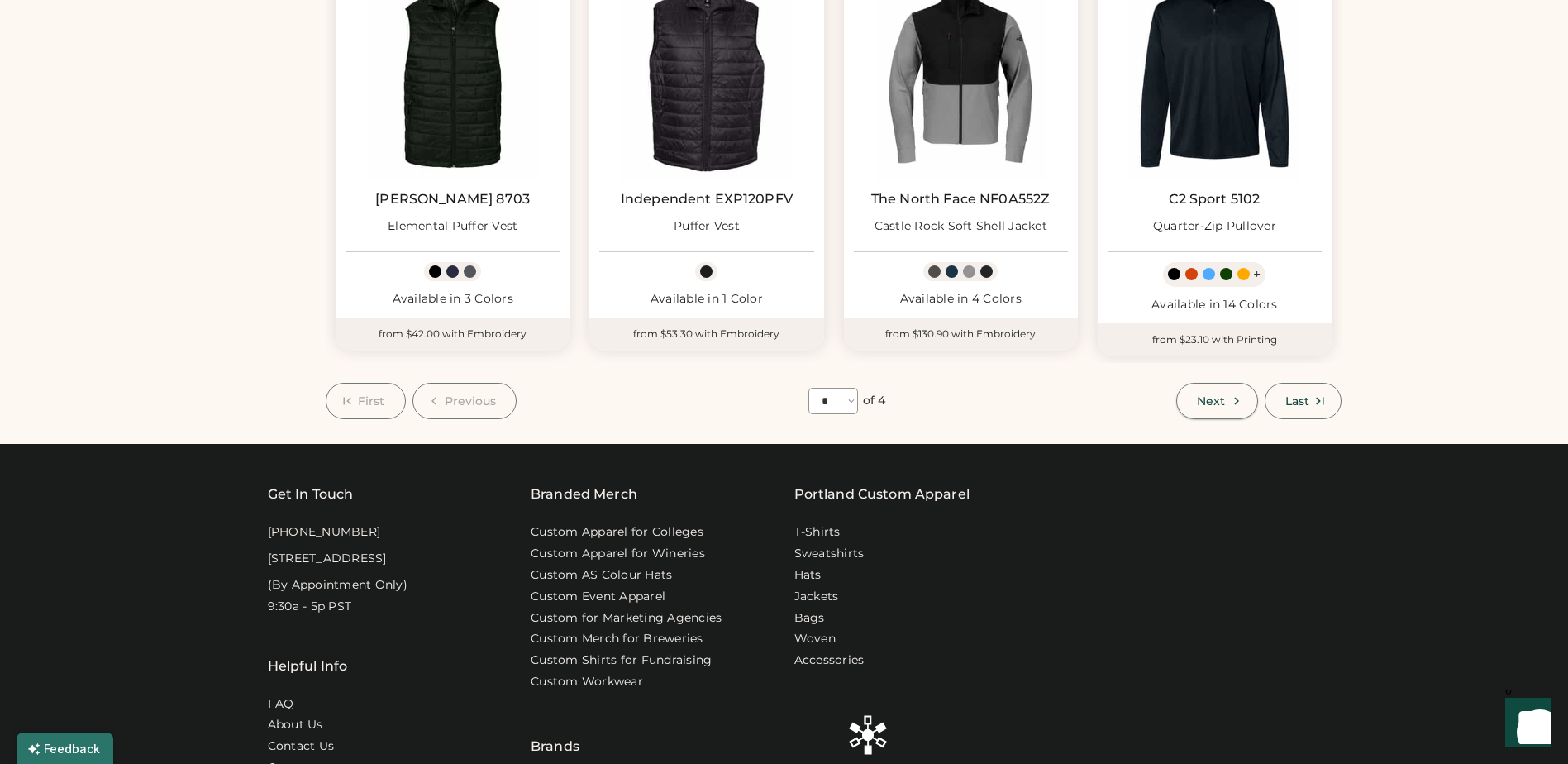
click at [1231, 401] on icon at bounding box center [1236, 401] width 15 height 15
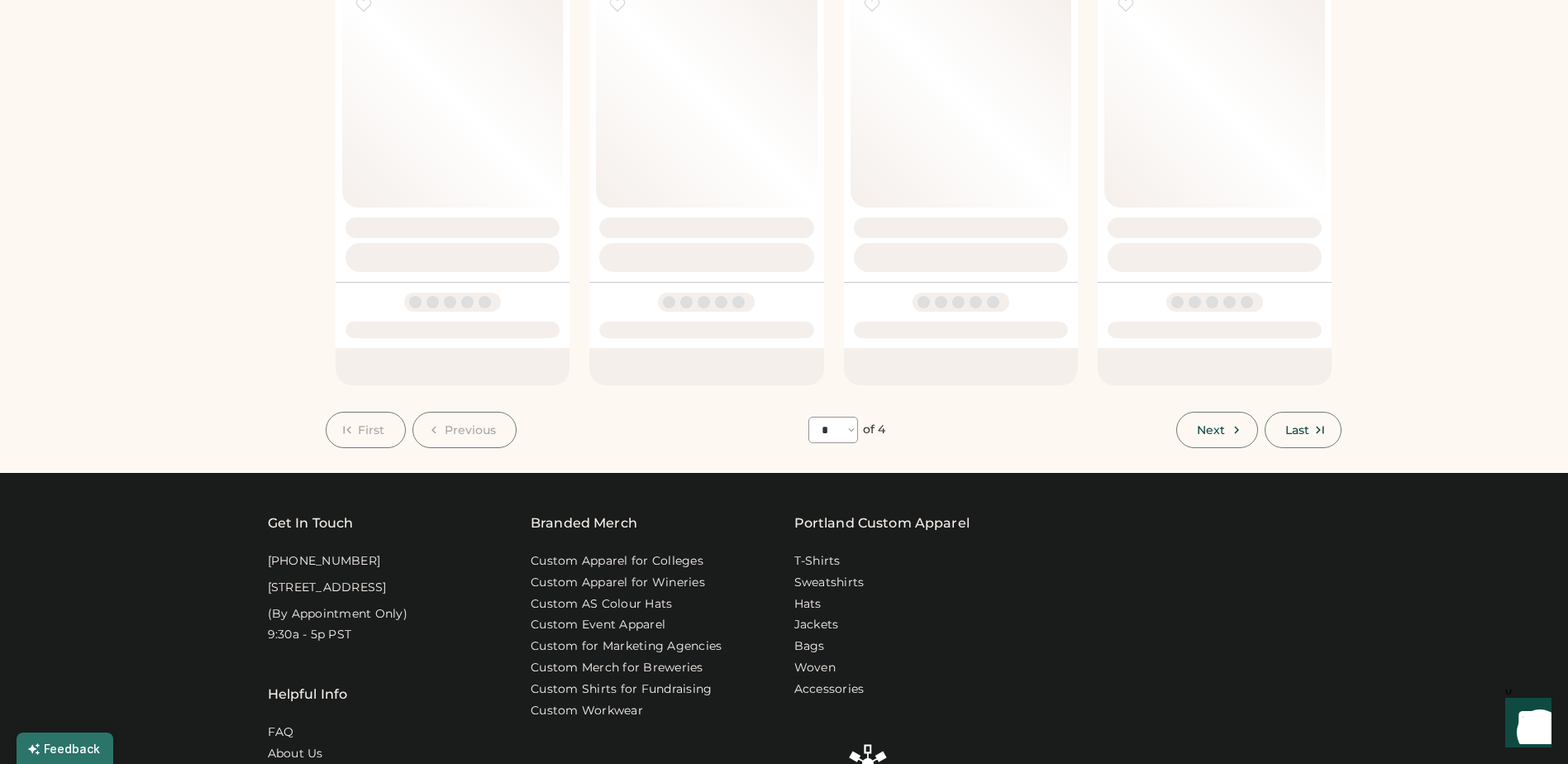
select select "*"
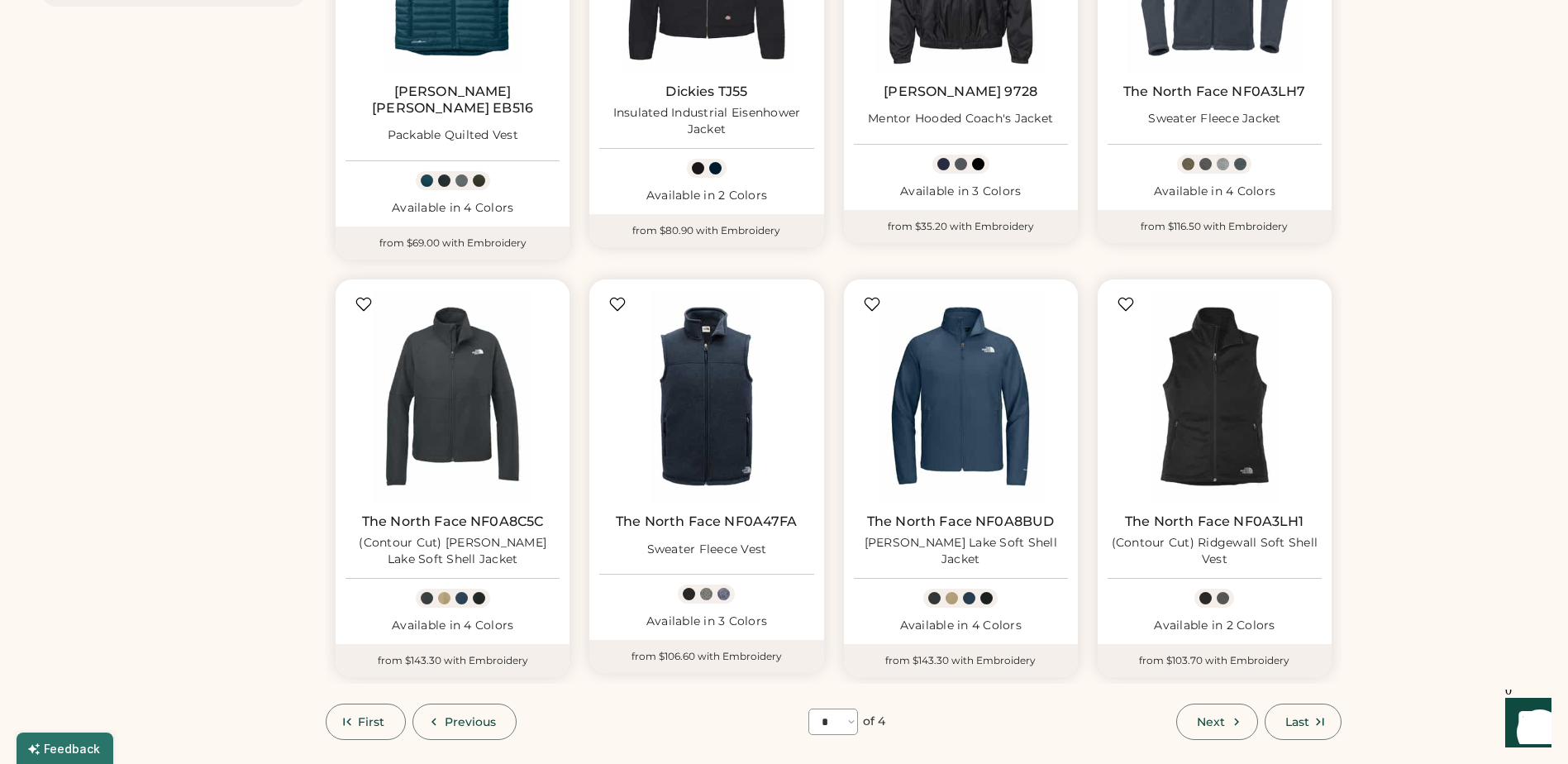
scroll to position [816, 0]
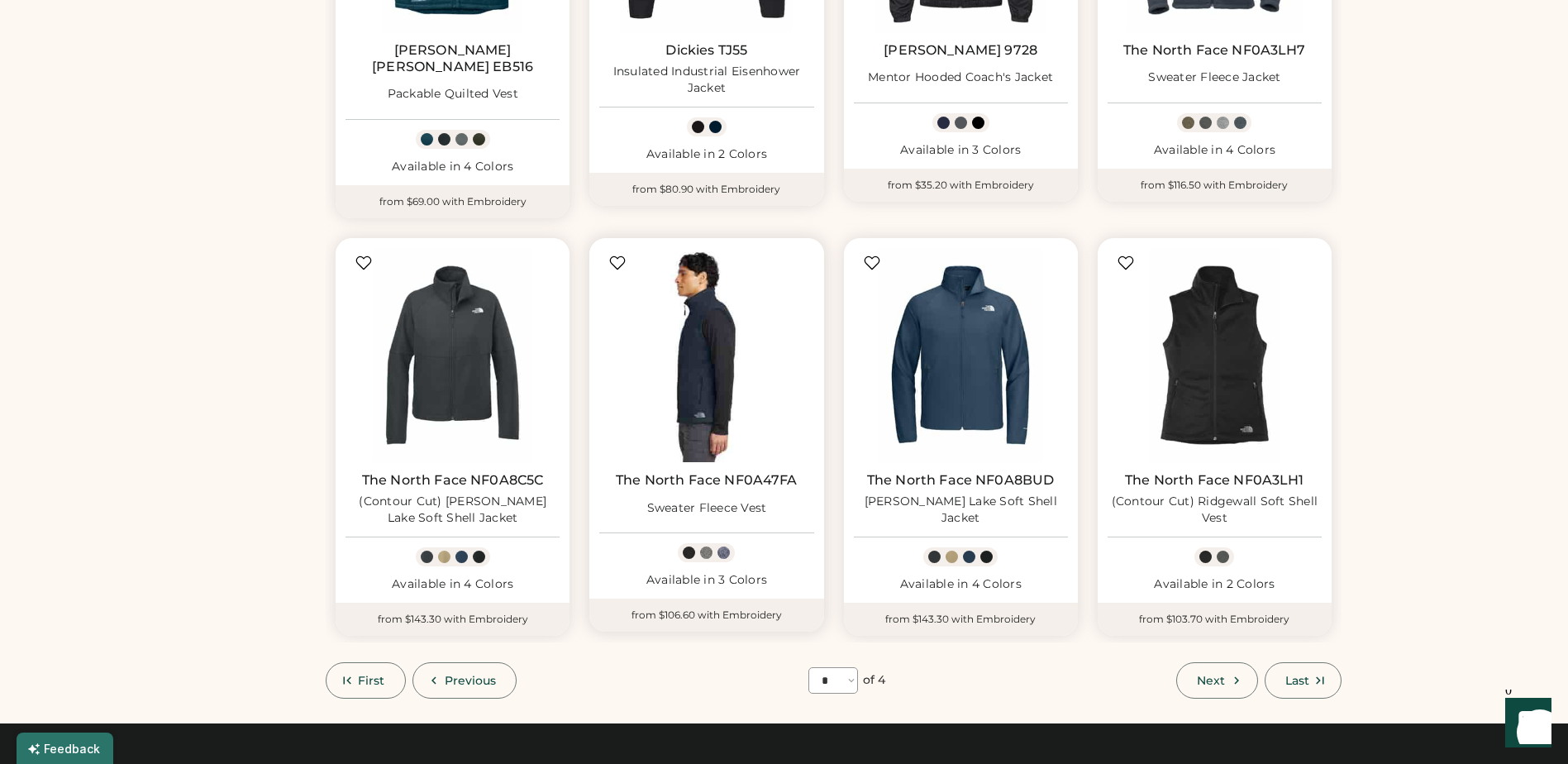
click at [719, 344] on img at bounding box center [707, 355] width 215 height 215
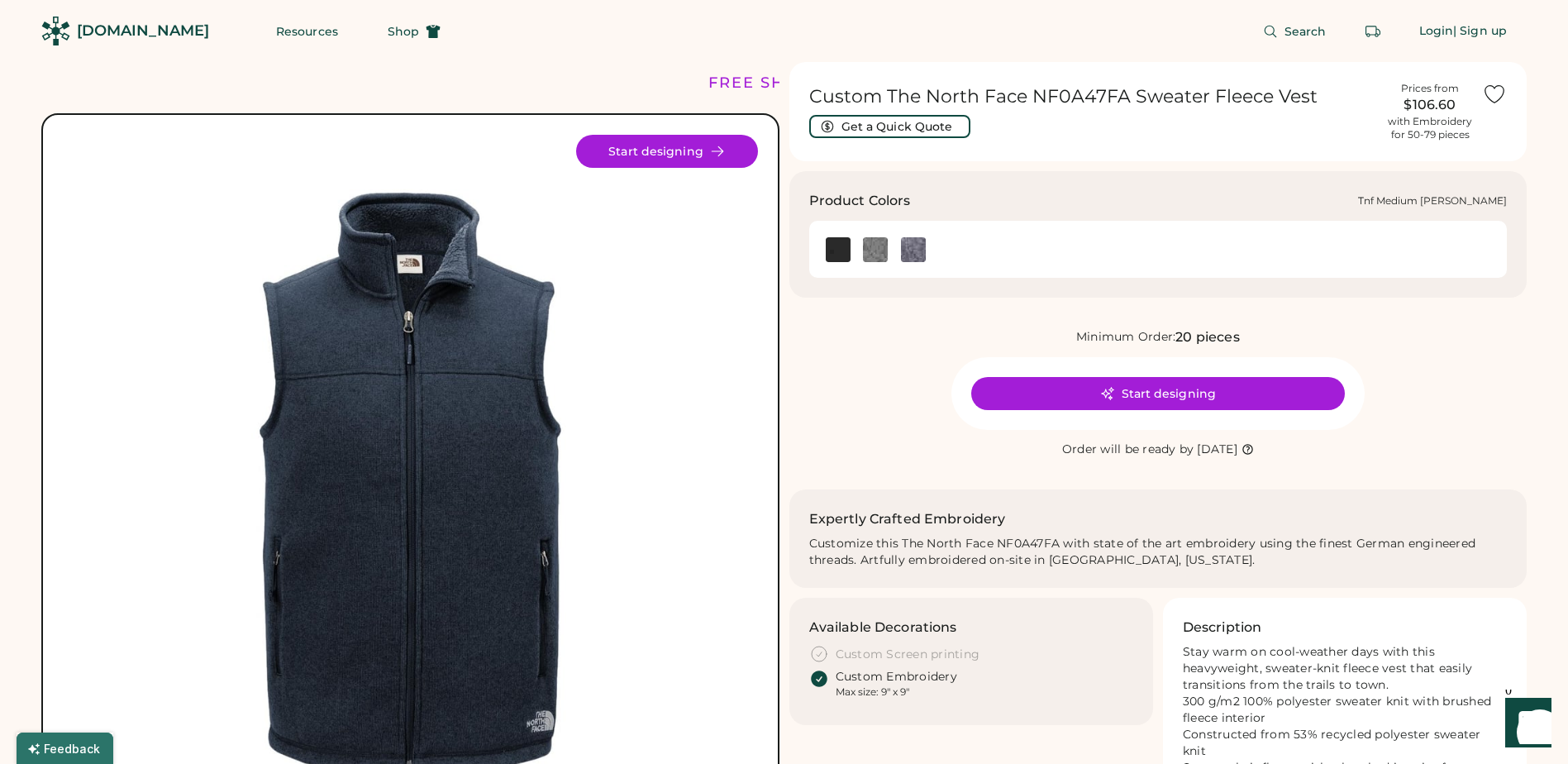
click at [870, 257] on img at bounding box center [875, 249] width 25 height 25
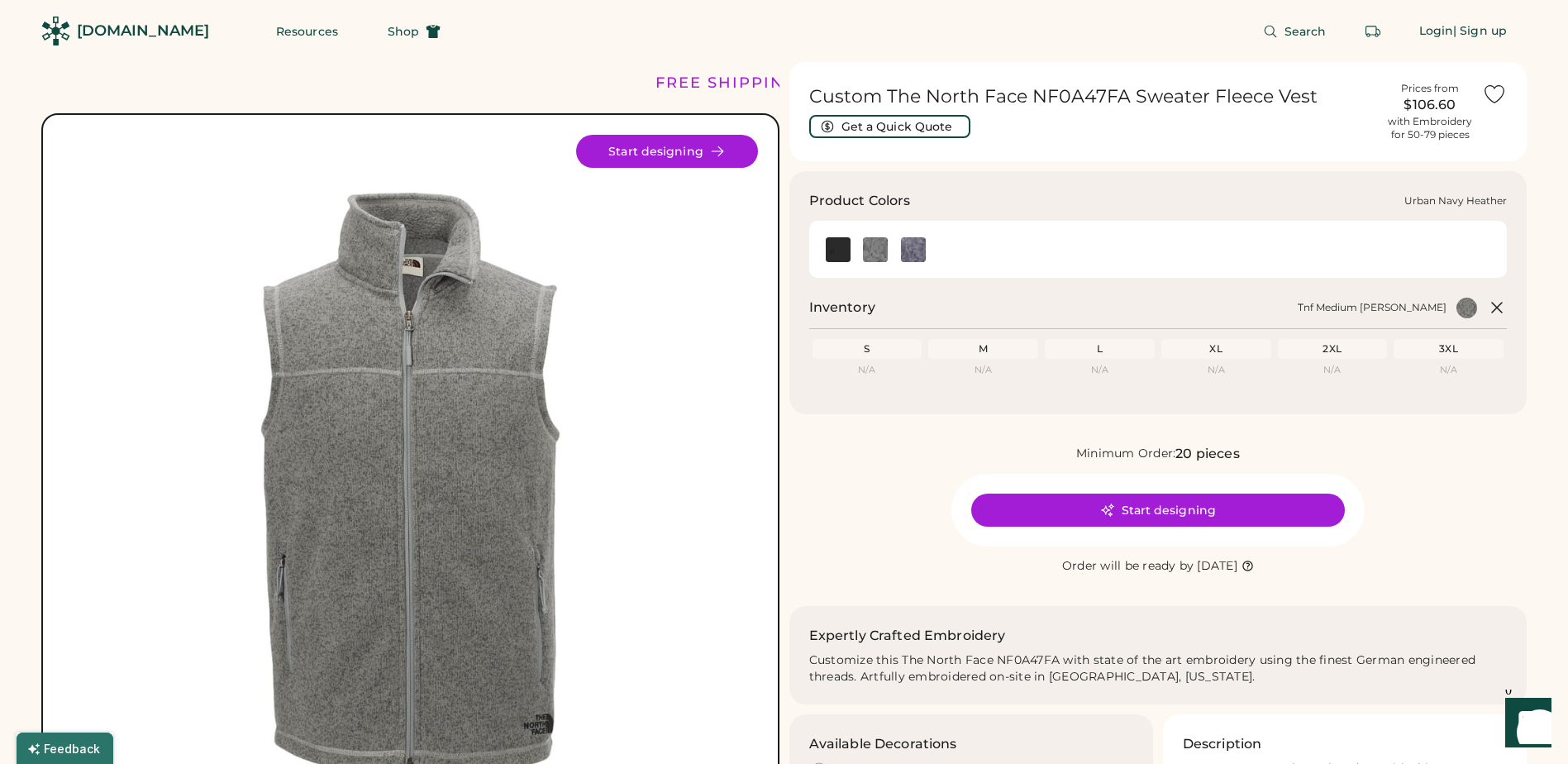
click at [920, 253] on img at bounding box center [912, 249] width 25 height 25
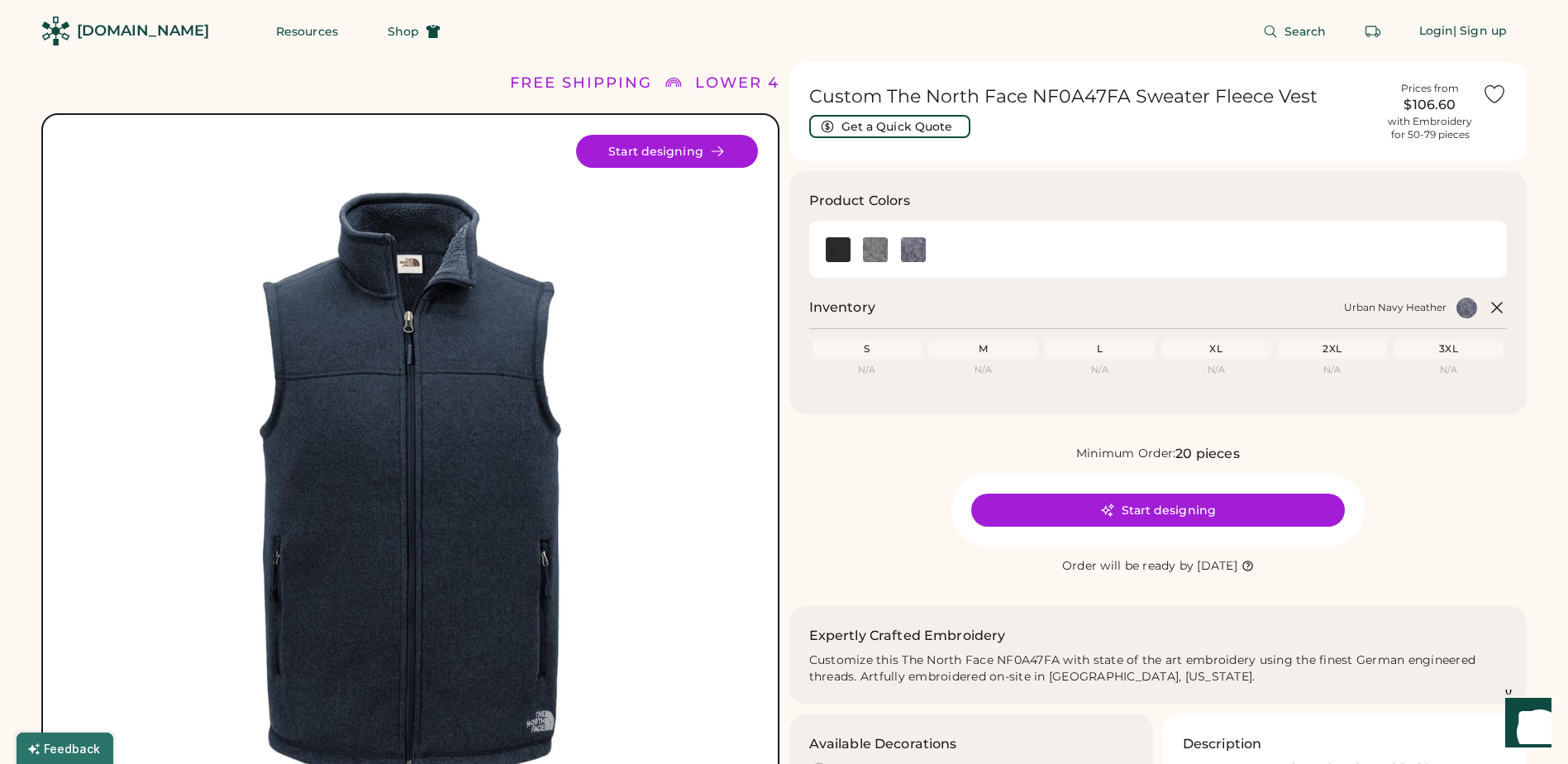
click at [998, 353] on div "M" at bounding box center [983, 349] width 103 height 13
click at [987, 348] on div "M" at bounding box center [983, 349] width 103 height 13
click at [875, 250] on img at bounding box center [875, 249] width 25 height 25
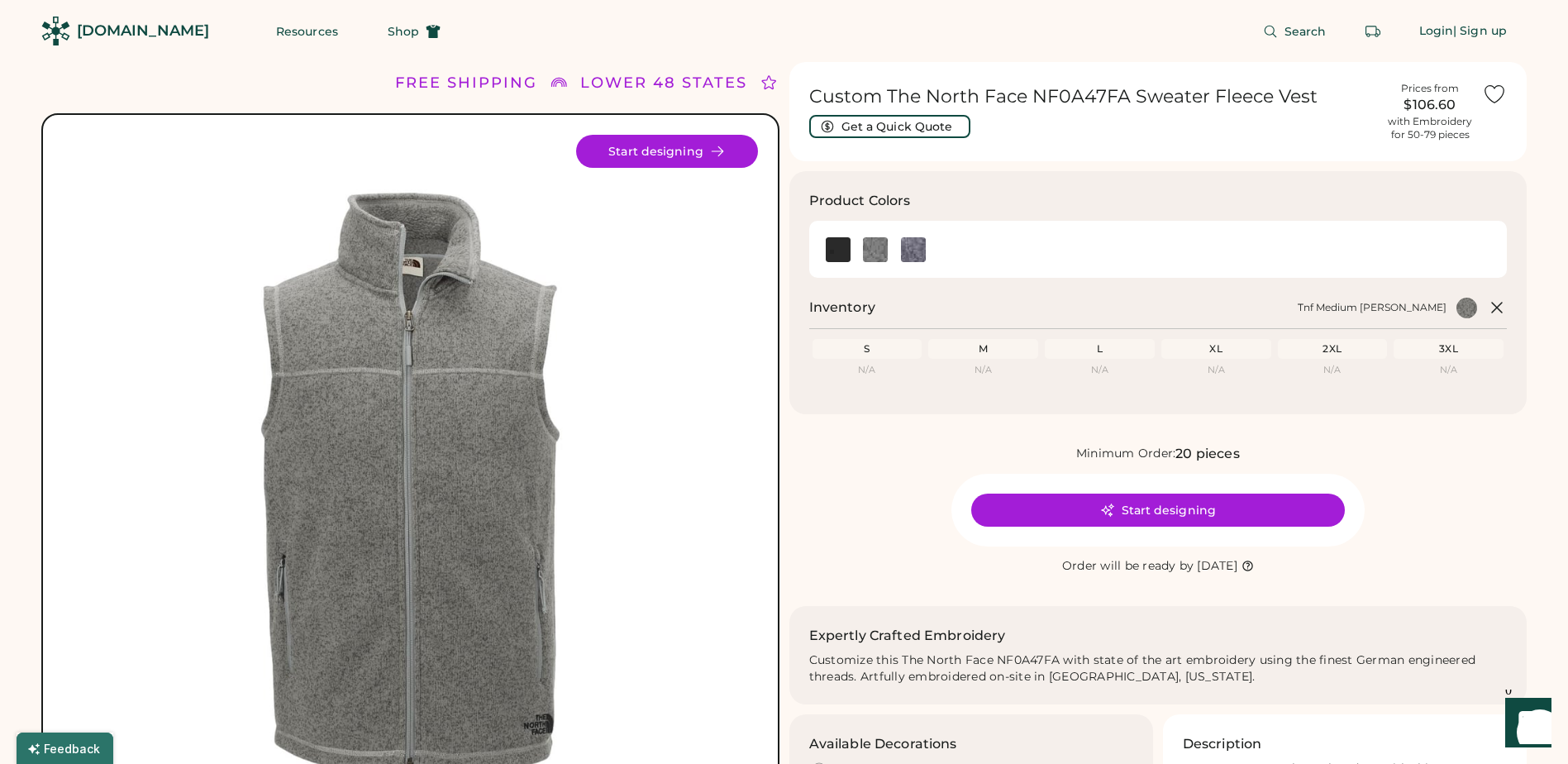
click at [980, 352] on div "M" at bounding box center [983, 349] width 103 height 13
click at [916, 256] on img at bounding box center [912, 249] width 25 height 25
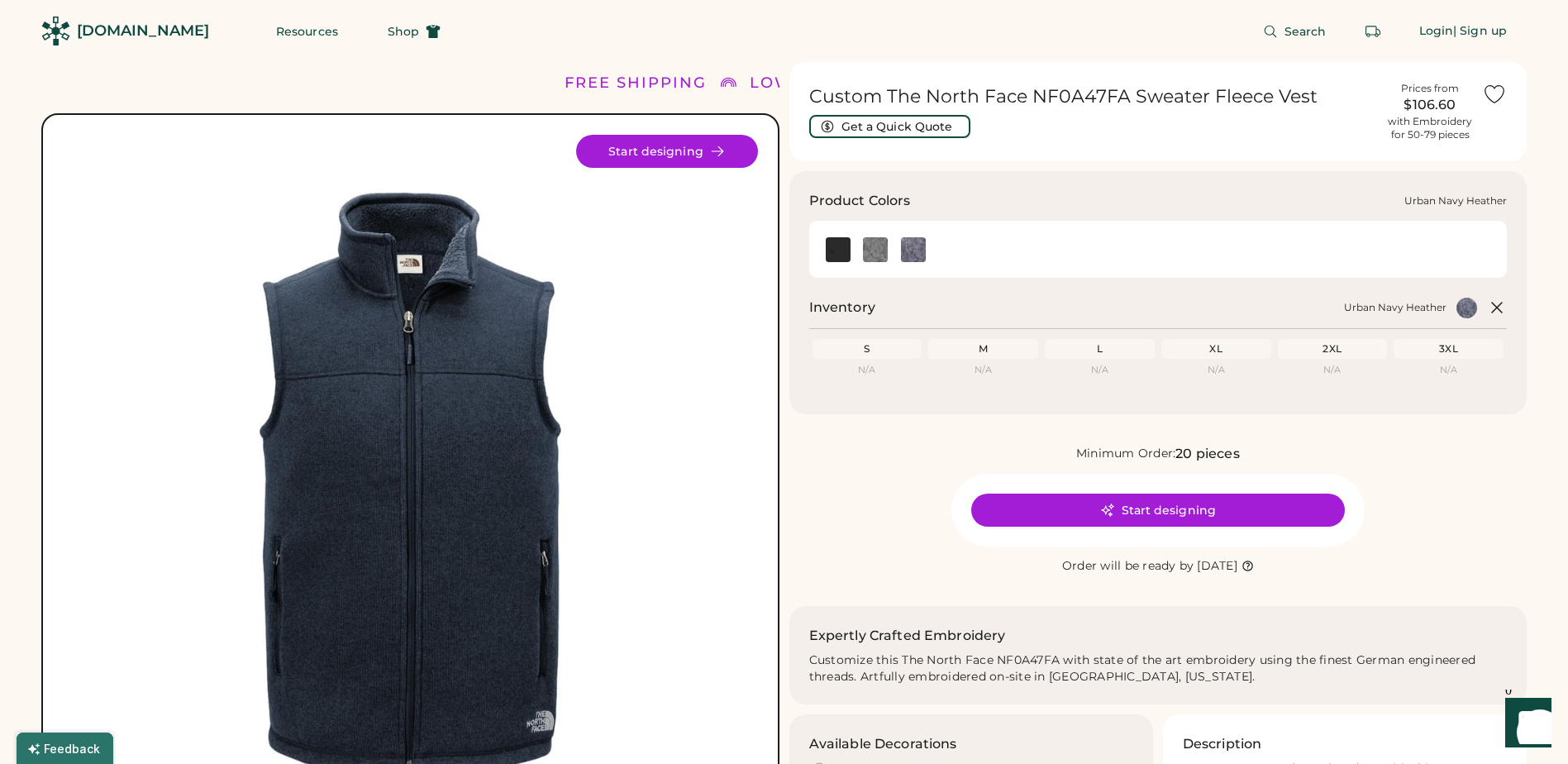
click at [911, 250] on img at bounding box center [912, 249] width 25 height 25
click at [917, 258] on img at bounding box center [912, 249] width 25 height 25
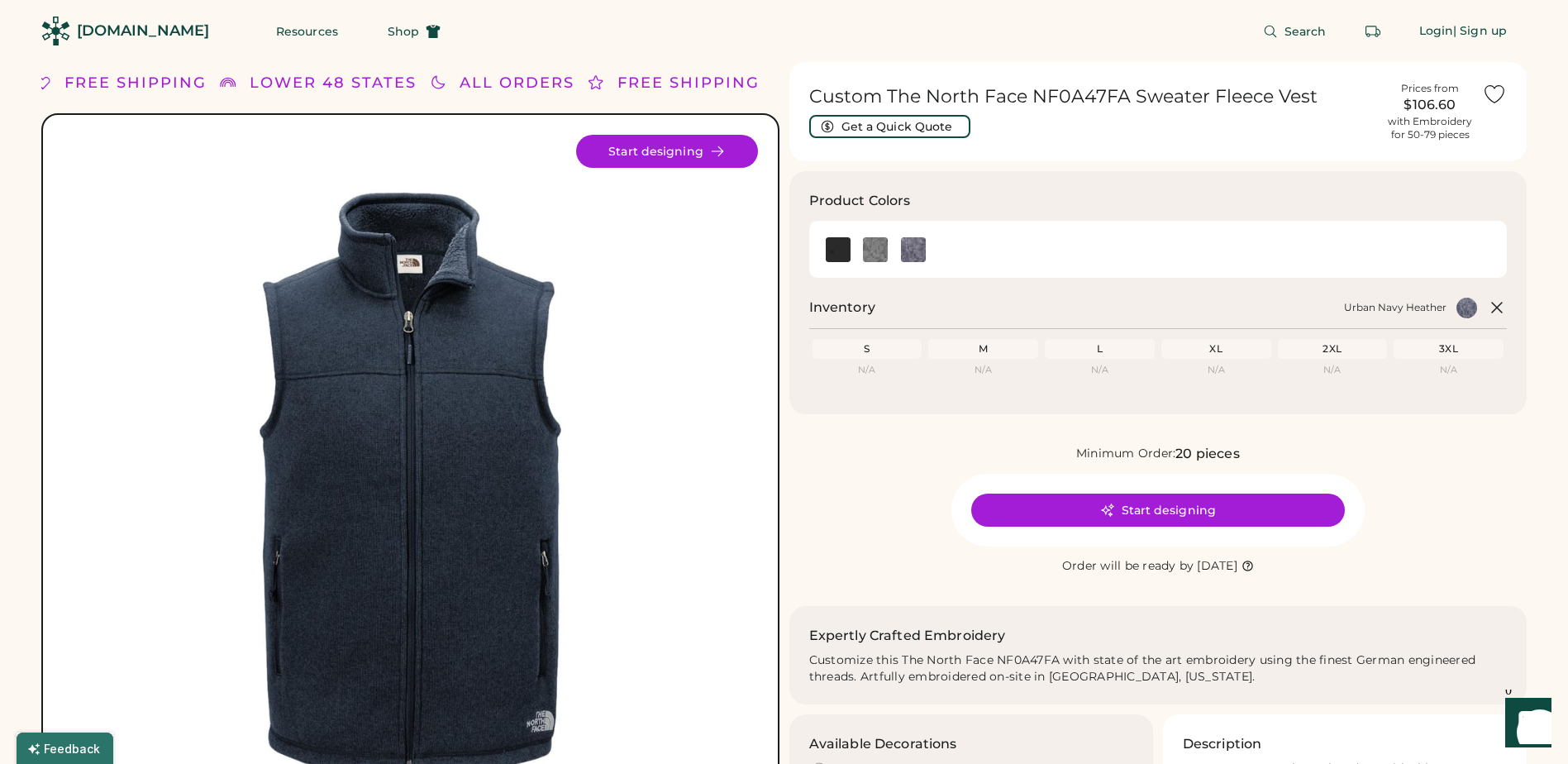
click at [592, 298] on img at bounding box center [410, 482] width 695 height 695
click at [487, 338] on img at bounding box center [410, 482] width 695 height 695
click at [111, 193] on img at bounding box center [410, 482] width 695 height 695
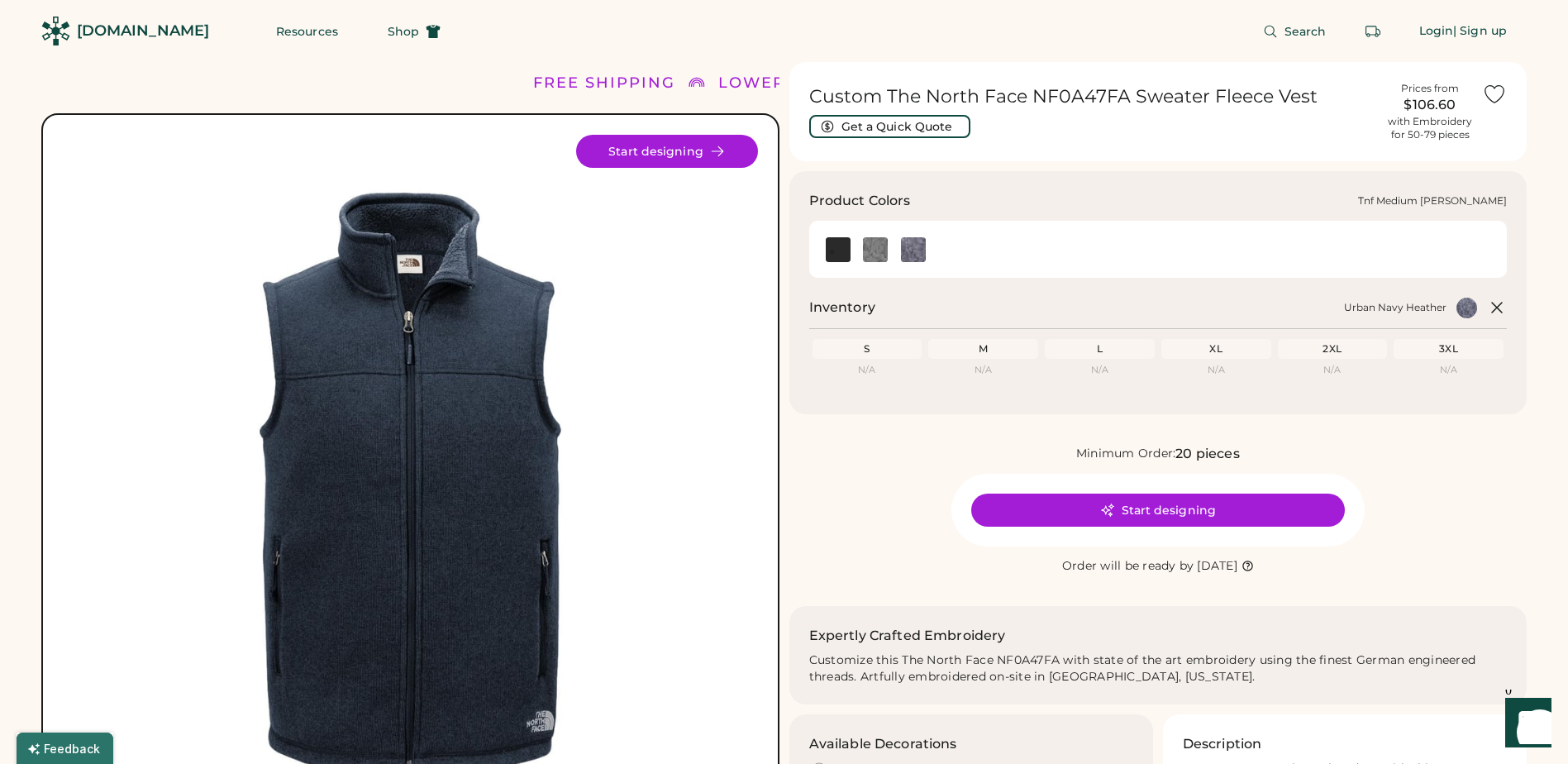
click at [874, 250] on img at bounding box center [875, 249] width 25 height 25
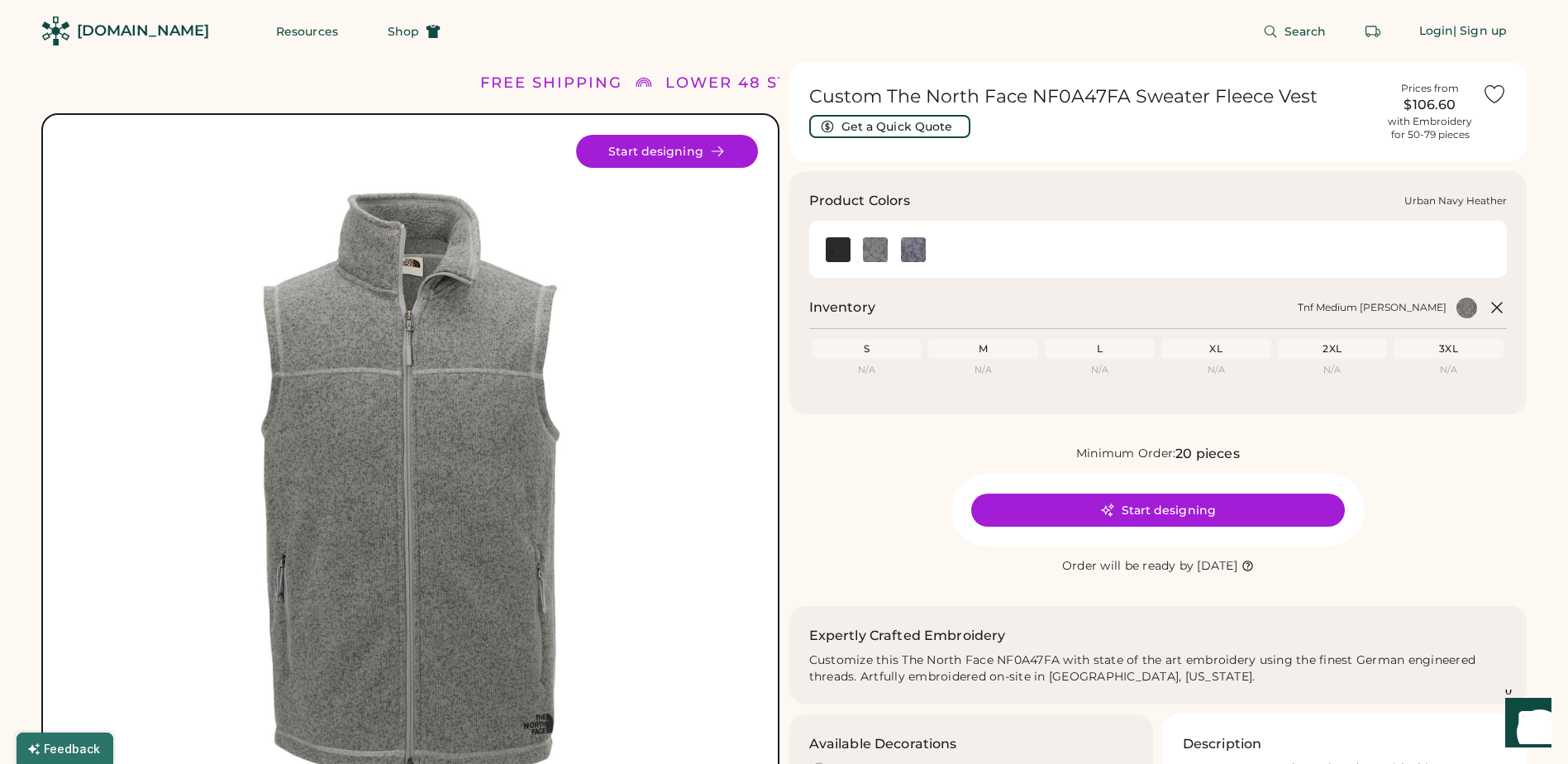
click at [910, 254] on img at bounding box center [912, 249] width 25 height 25
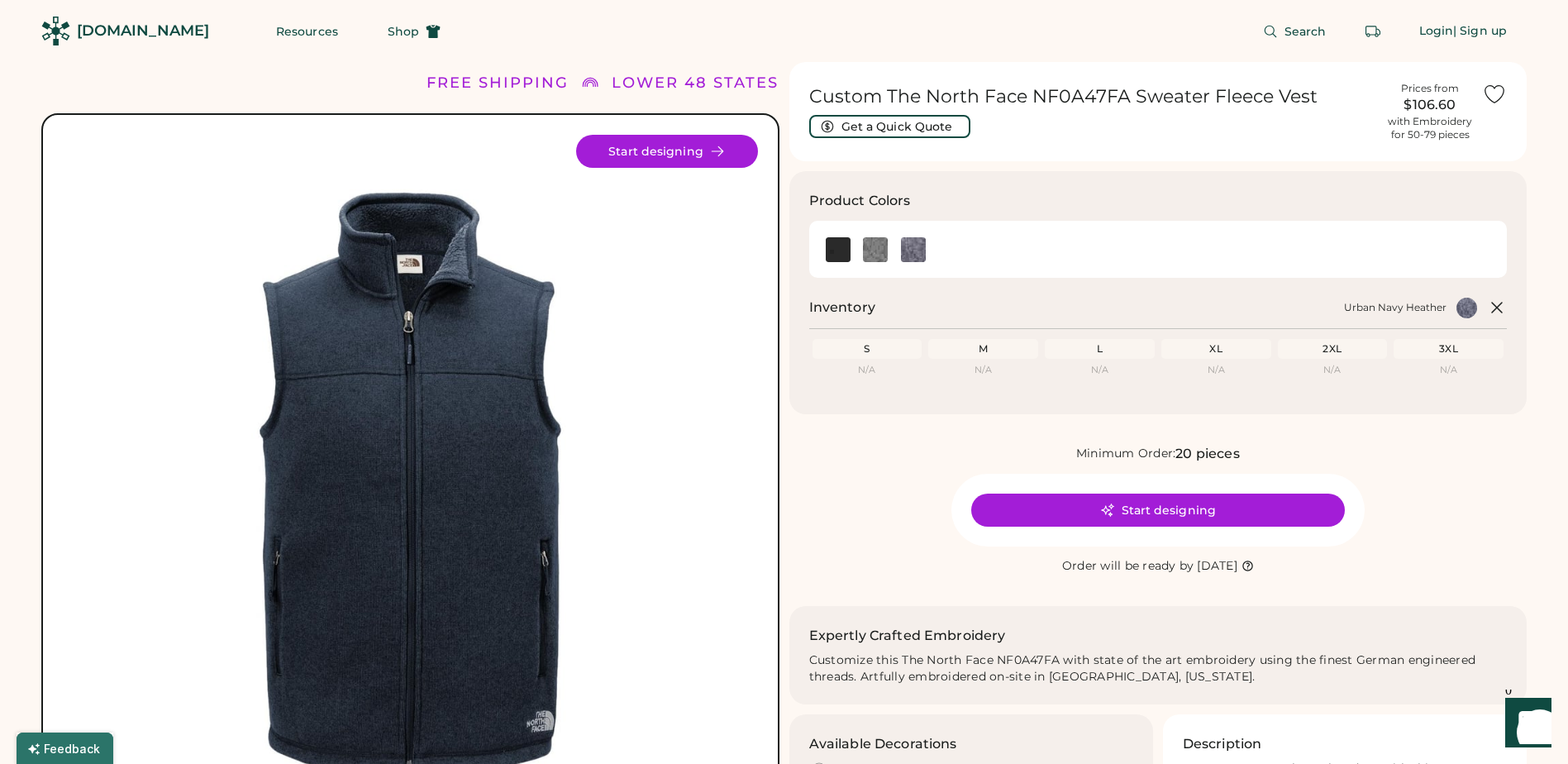
click at [998, 350] on div "M" at bounding box center [983, 349] width 103 height 13
click at [1199, 508] on button "Start designing" at bounding box center [1159, 510] width 374 height 33
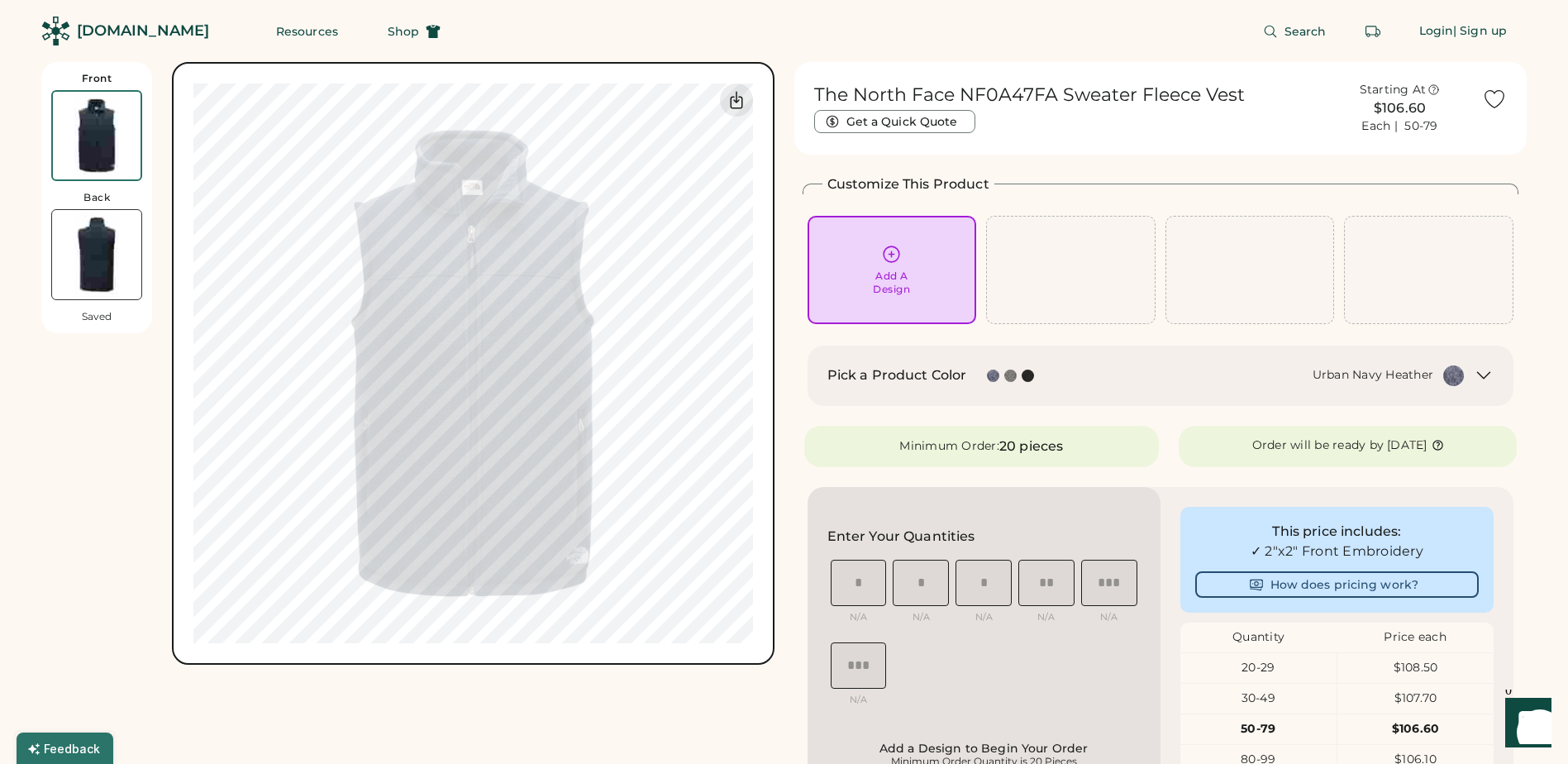
click at [1059, 449] on div "20 pieces" at bounding box center [1031, 446] width 64 height 20
click at [1424, 674] on div "$108.50" at bounding box center [1415, 668] width 157 height 17
click at [1245, 668] on div "20-29" at bounding box center [1258, 668] width 157 height 17
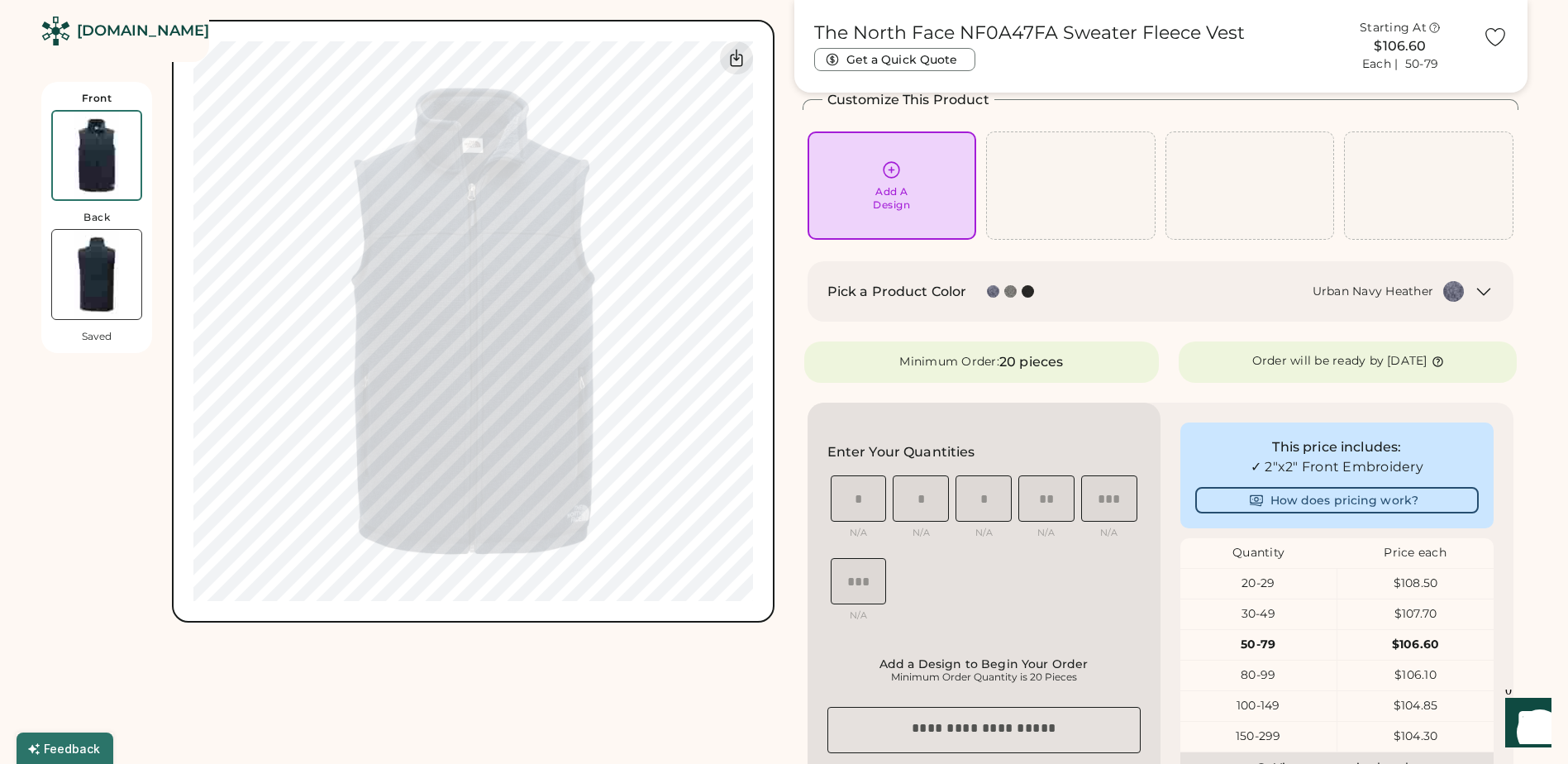
scroll to position [165, 0]
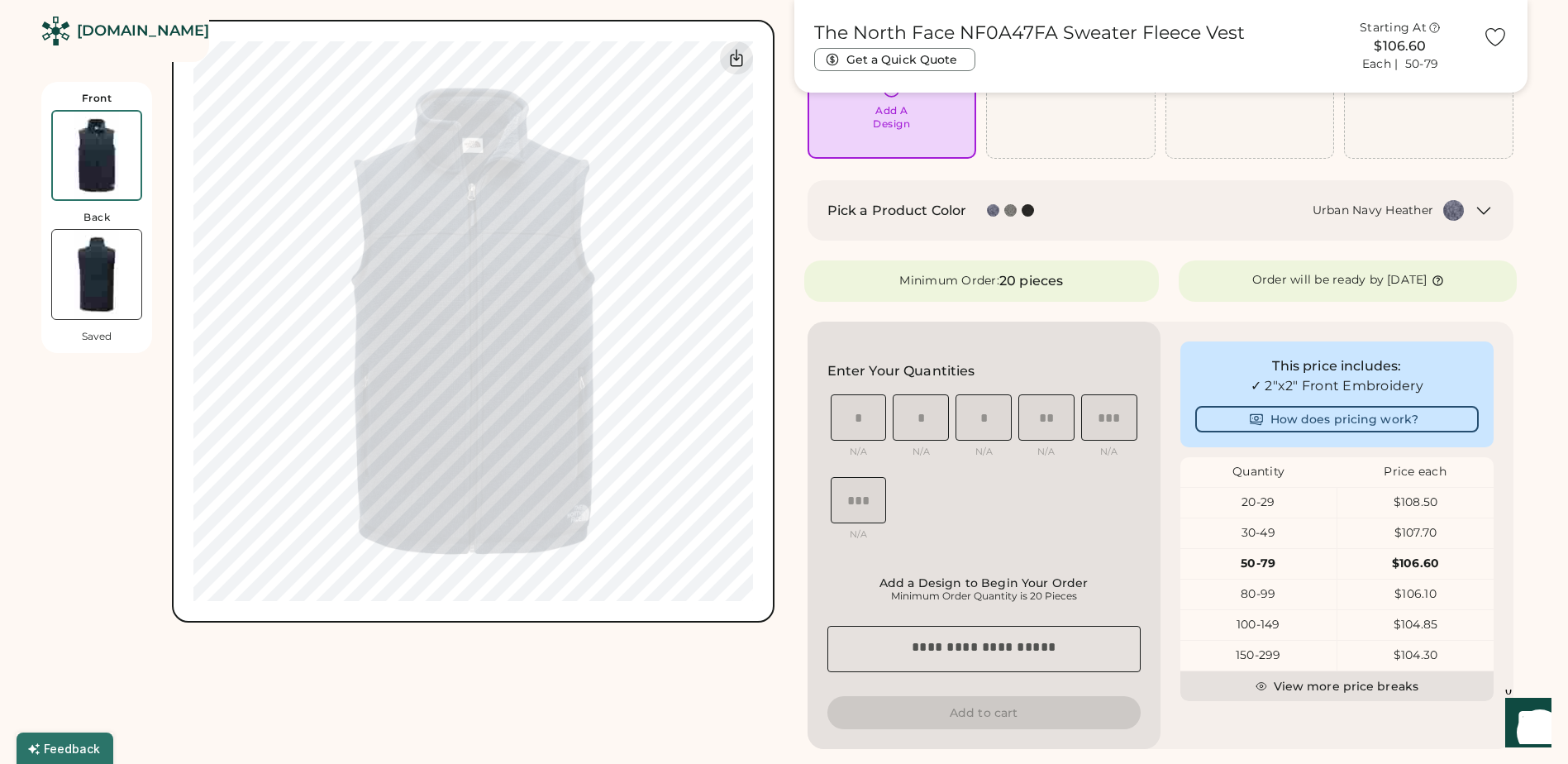
click at [1417, 503] on div "$108.50" at bounding box center [1415, 502] width 157 height 17
click at [993, 286] on div "Minimum Order:" at bounding box center [950, 281] width 100 height 17
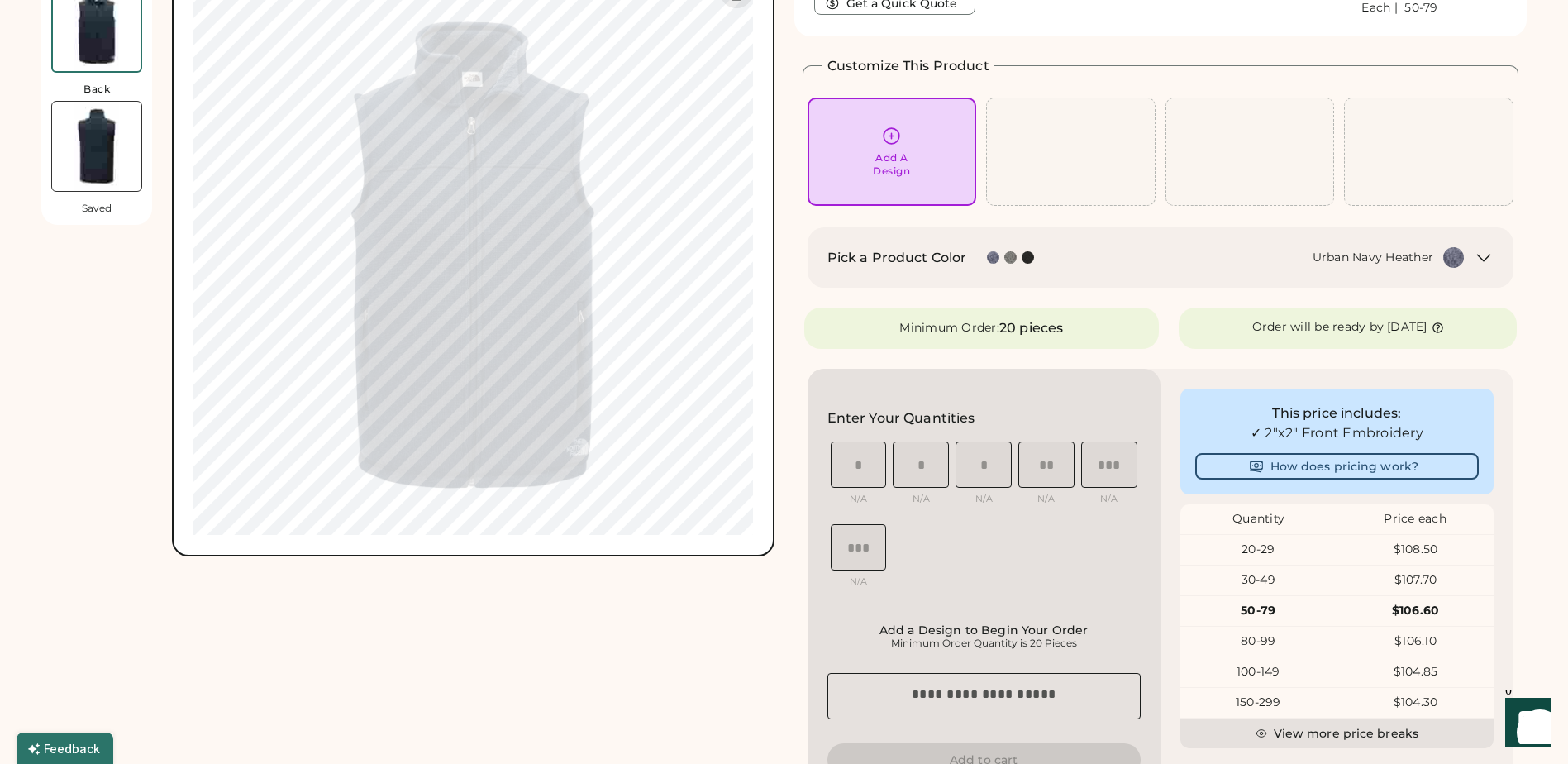
scroll to position [0, 0]
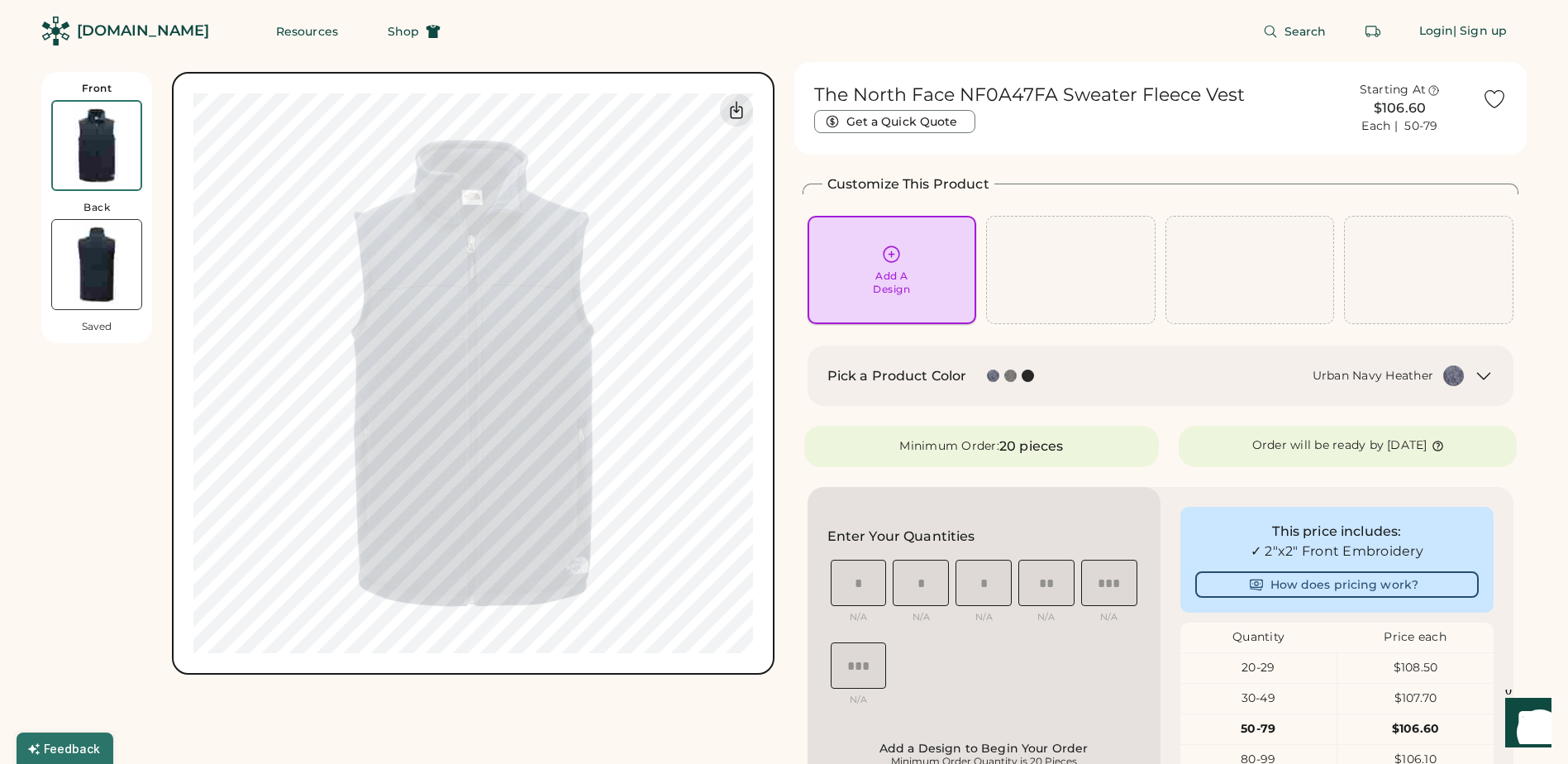
click at [934, 292] on div "Add A Design" at bounding box center [892, 270] width 147 height 52
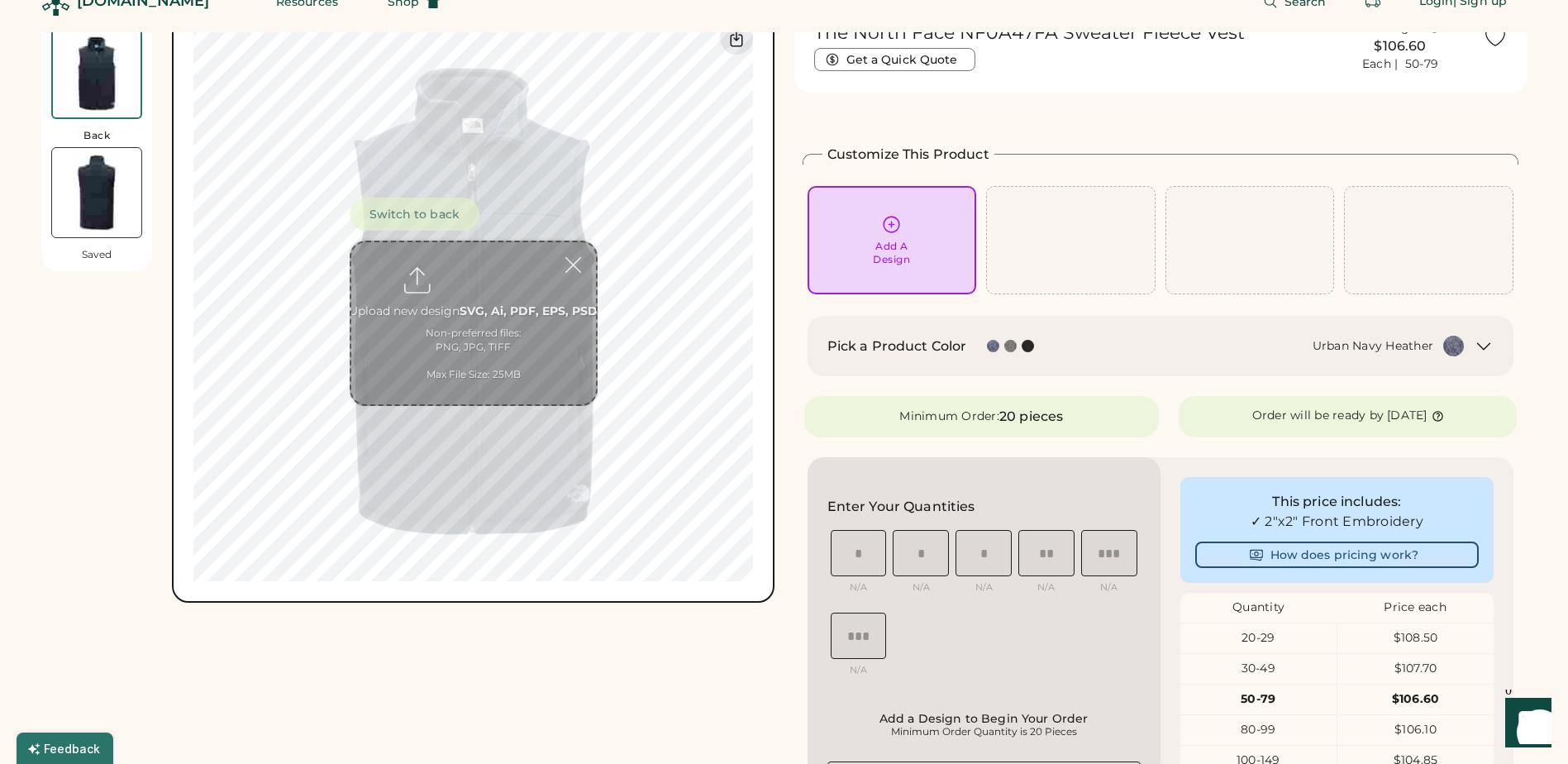
scroll to position [72, 0]
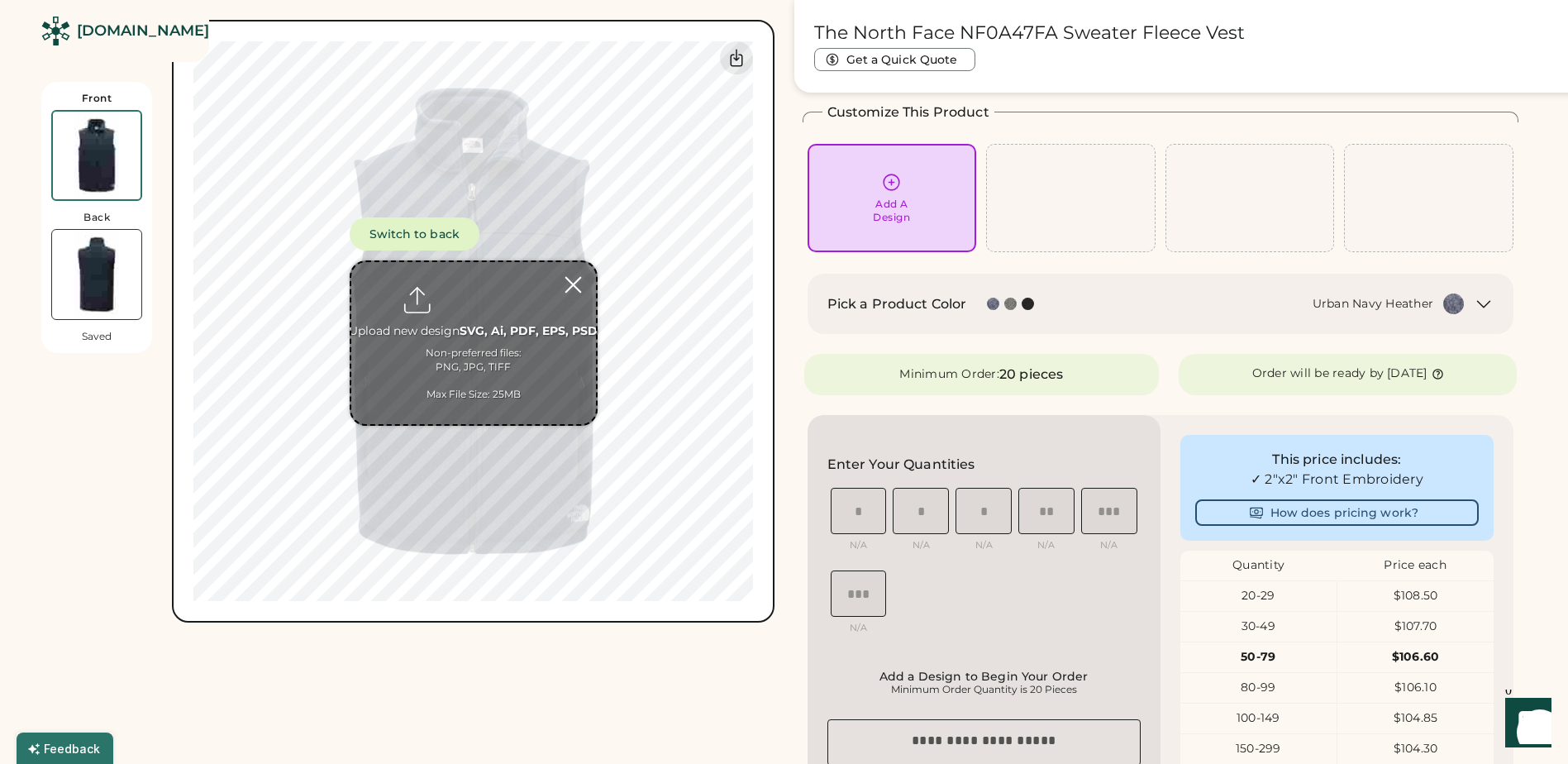
click at [572, 287] on div at bounding box center [573, 285] width 29 height 29
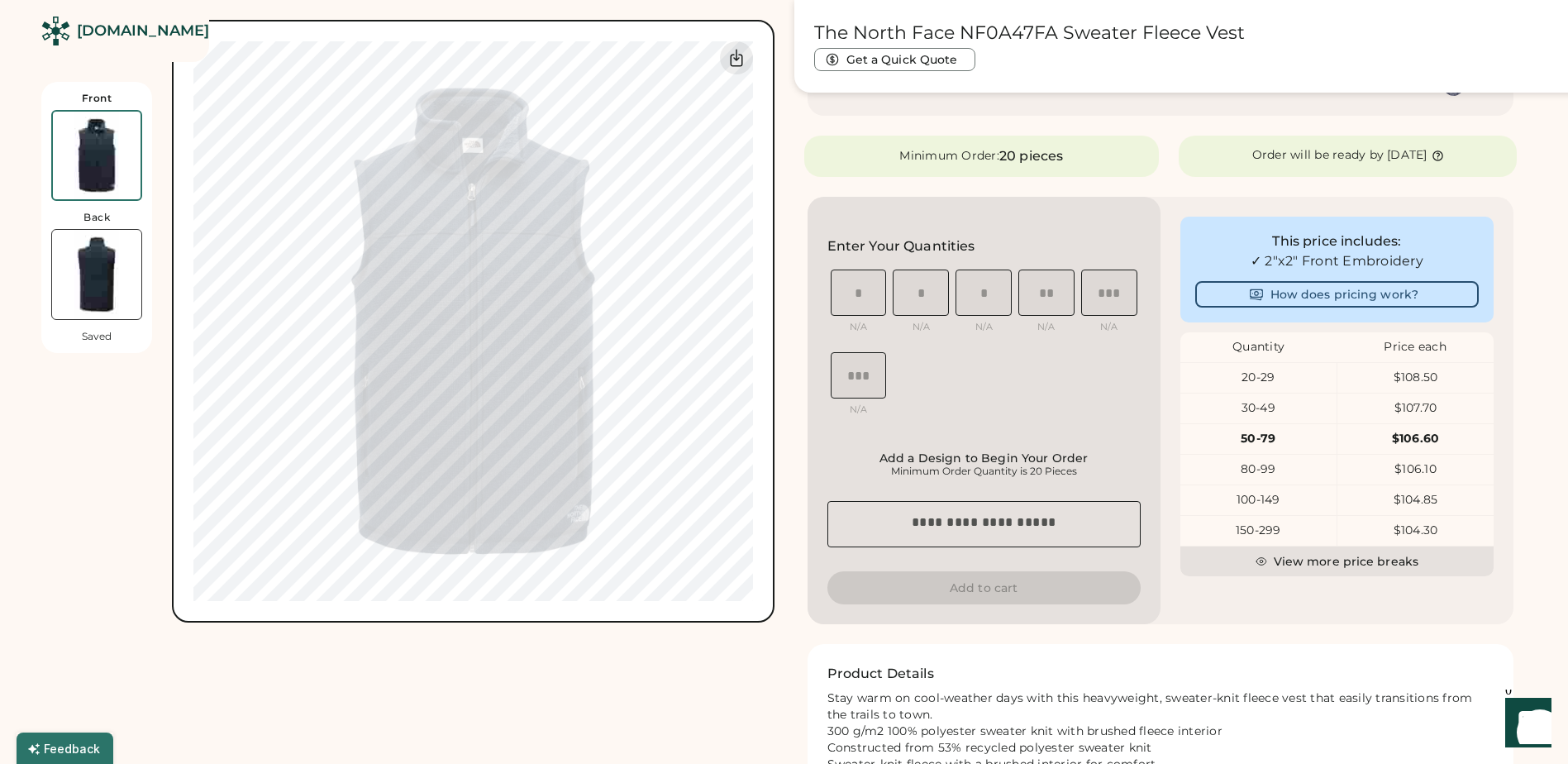
scroll to position [320, 0]
